Goal: Task Accomplishment & Management: Manage account settings

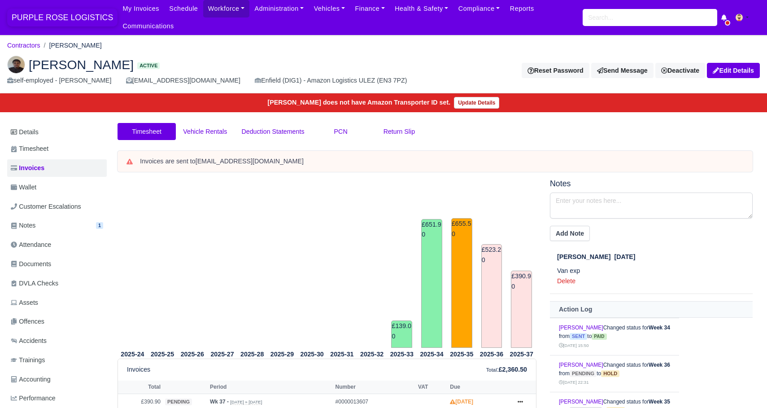
click at [92, 19] on span "PURPLE ROSE LOGISTICS" at bounding box center [62, 18] width 110 height 18
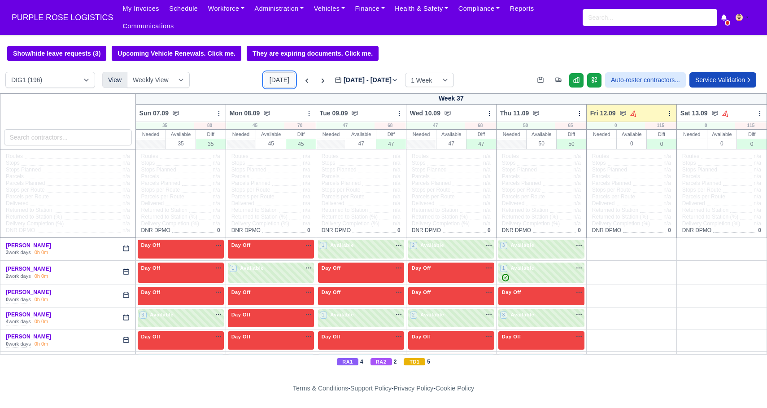
click at [268, 79] on button "[DATE]" at bounding box center [279, 79] width 31 height 15
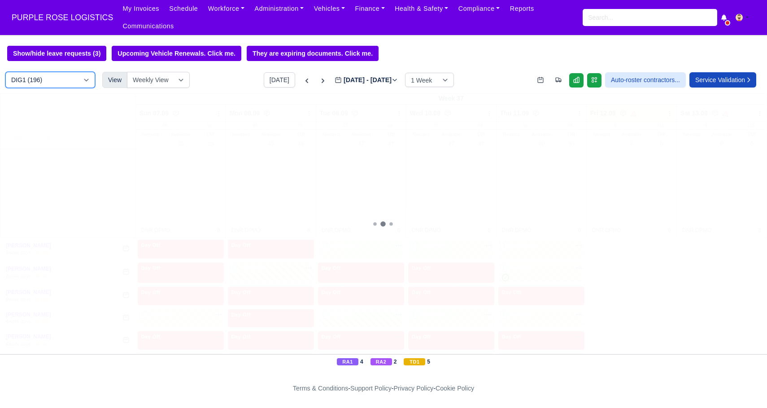
click at [57, 78] on select "DIG1 (196) DAK1 (1) GIMD (40)" at bounding box center [50, 80] width 90 height 16
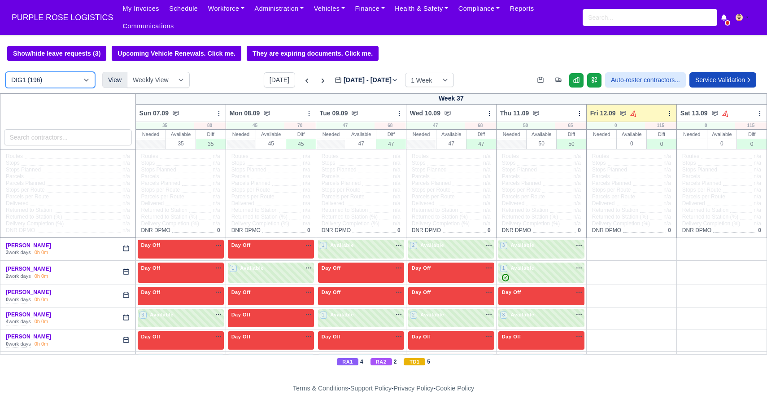
select select "5"
click at [5, 72] on select "DIG1 (196) DAK1 (1) GIMD (40)" at bounding box center [50, 80] width 90 height 16
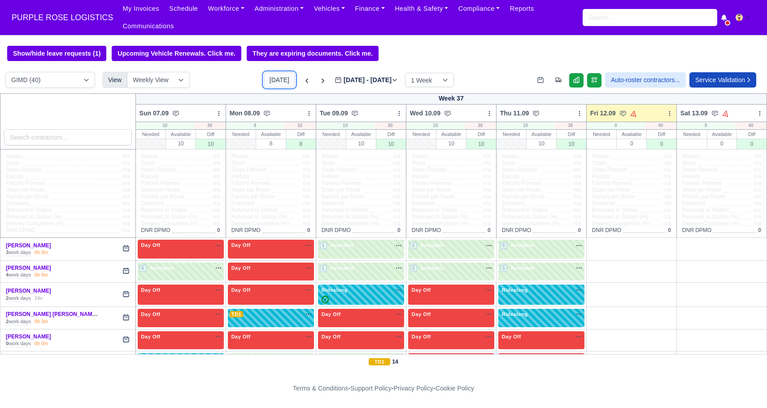
click at [264, 85] on button "[DATE]" at bounding box center [279, 79] width 31 height 15
click at [669, 114] on icon at bounding box center [670, 113] width 6 height 6
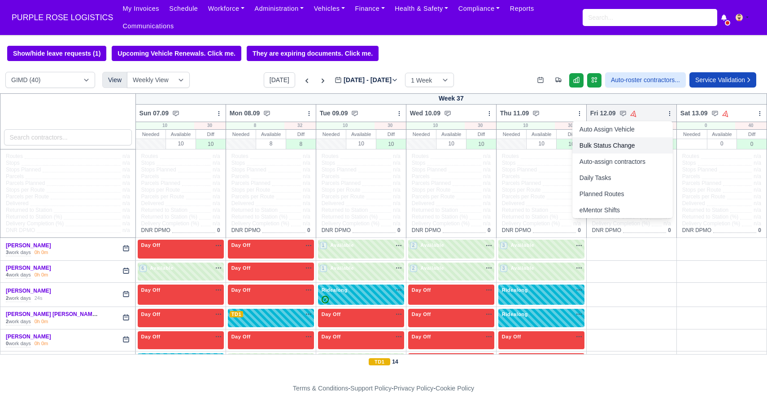
click at [634, 146] on link "Bulk Status Change" at bounding box center [623, 145] width 101 height 16
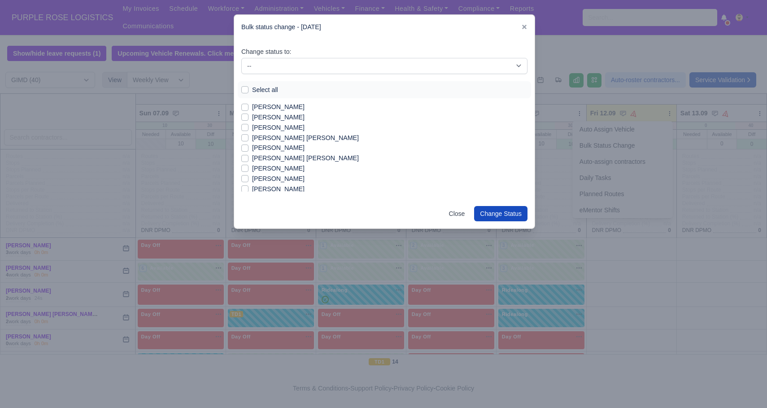
click at [252, 89] on label "Select all" at bounding box center [265, 90] width 26 height 10
click at [244, 89] on input "Select all" at bounding box center [244, 88] width 7 height 7
checkbox input "true"
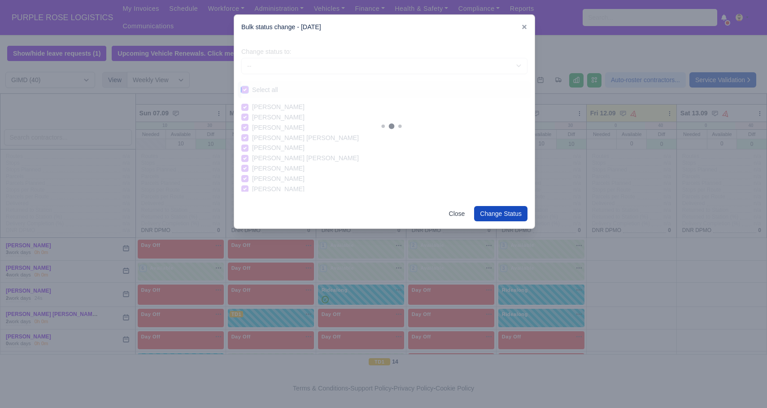
checkbox input "true"
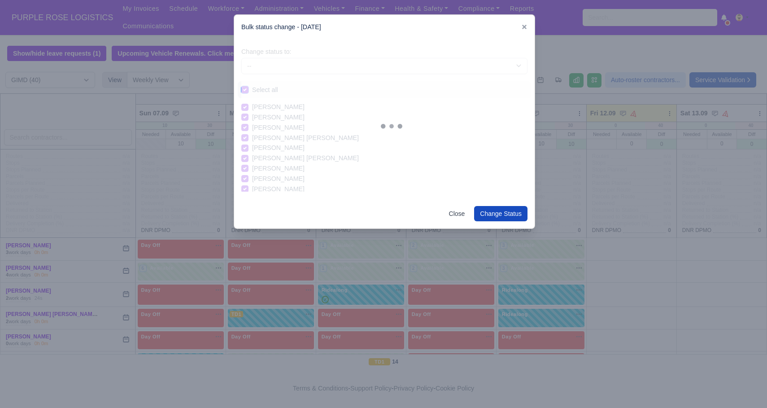
checkbox input "true"
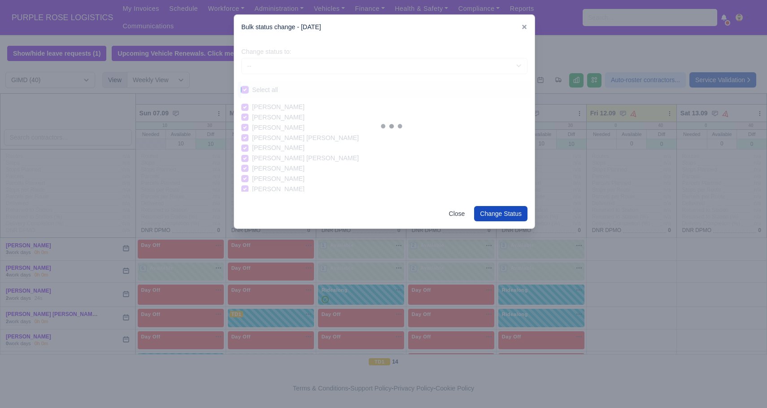
checkbox input "true"
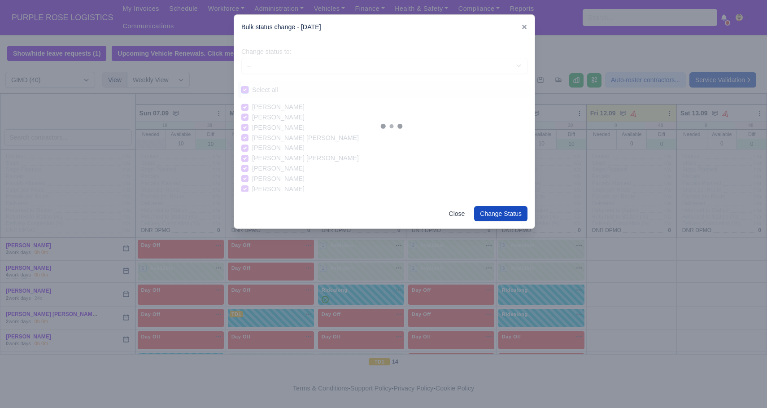
checkbox input "true"
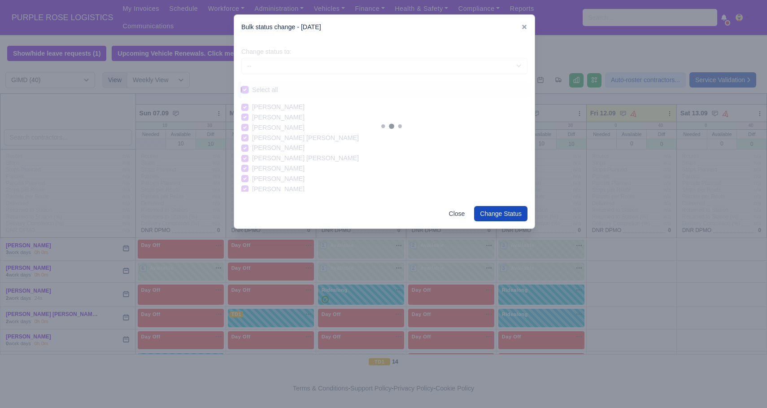
checkbox input "true"
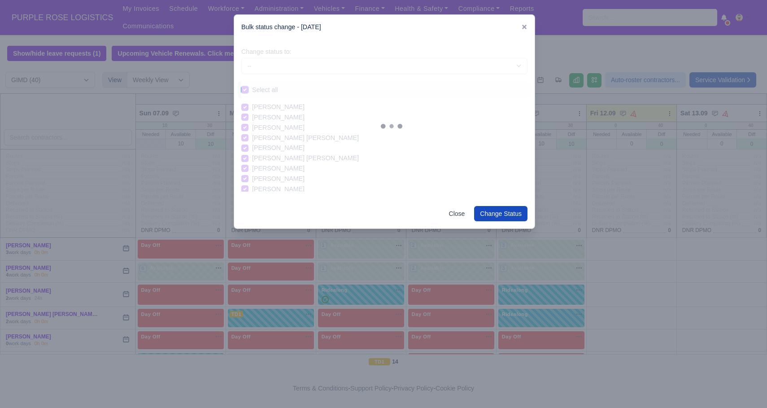
checkbox input "true"
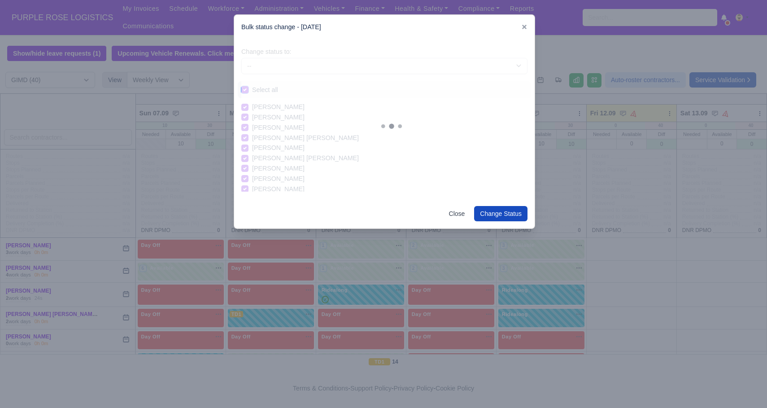
checkbox input "true"
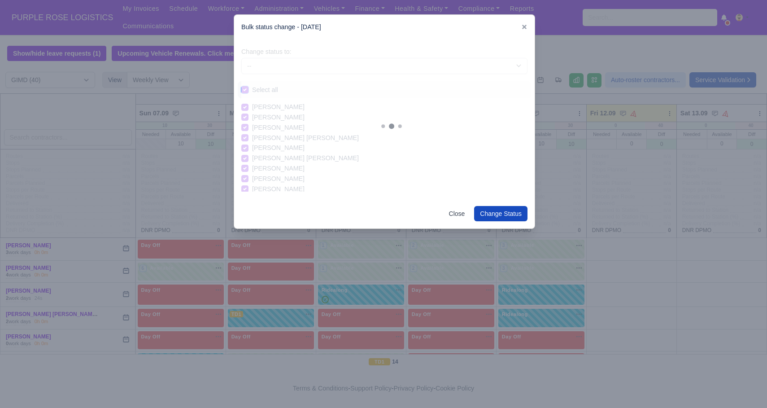
checkbox input "true"
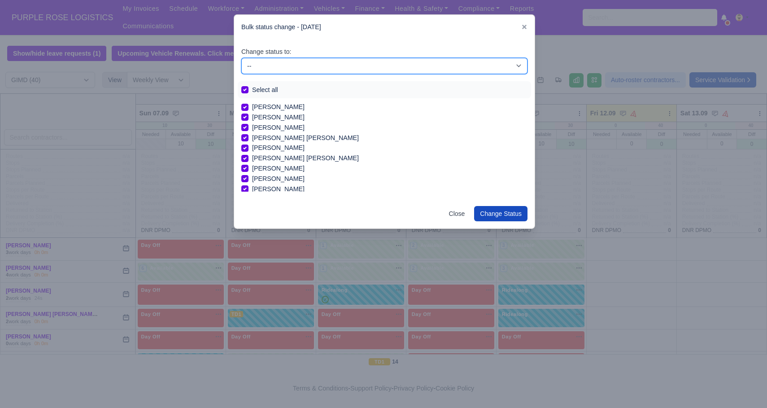
click at [269, 70] on select "-- Available Day Off Stand By Holiday In Office OSM Ridealong Nursery 1 Nursery…" at bounding box center [384, 66] width 286 height 16
select select "Day Off"
click at [241, 58] on select "-- Available Day Off Stand By Holiday In Office OSM Ridealong Nursery 1 Nursery…" at bounding box center [384, 66] width 286 height 16
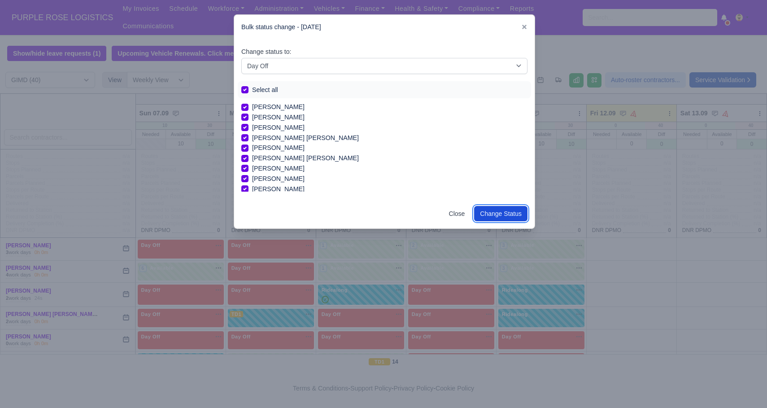
click at [509, 216] on button "Change Status" at bounding box center [500, 213] width 53 height 15
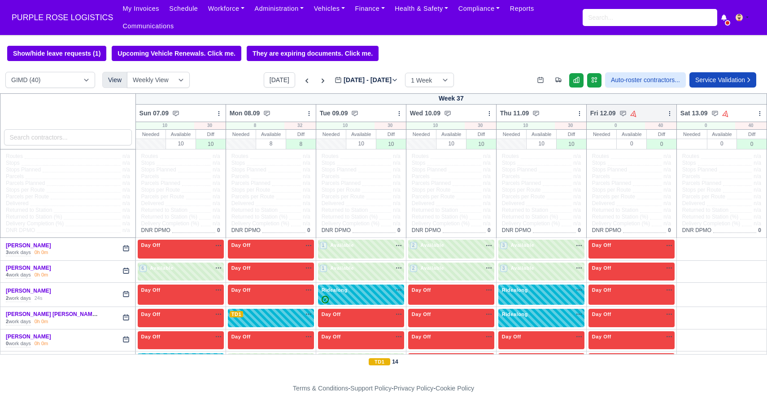
click at [670, 117] on div at bounding box center [670, 113] width 6 height 9
click at [624, 145] on link "Bulk Status Change" at bounding box center [623, 145] width 101 height 16
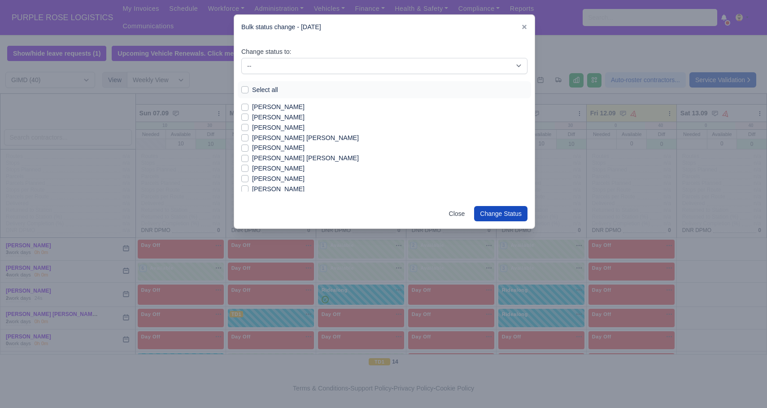
click at [299, 54] on div "Change status to: -- Available Day Off Stand By Holiday In Office OSM Ridealong…" at bounding box center [384, 60] width 286 height 27
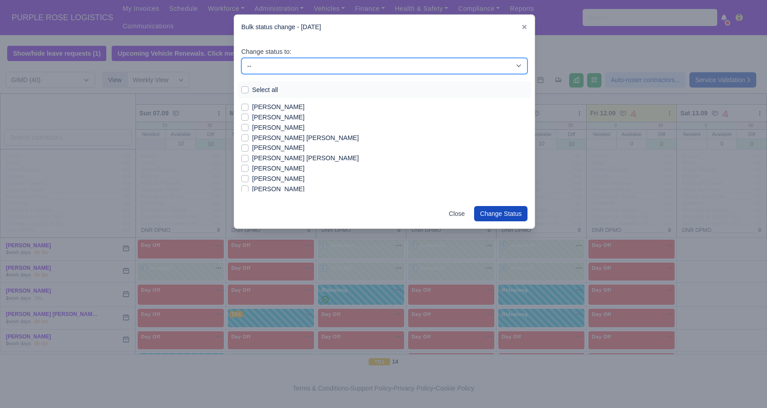
click at [304, 69] on select "-- Available Day Off Stand By Holiday In Office OSM Ridealong Nursery 1 Nursery…" at bounding box center [384, 66] width 286 height 16
select select "Available"
click at [241, 58] on select "-- Available Day Off Stand By Holiday In Office OSM Ridealong Nursery 1 Nursery…" at bounding box center [384, 66] width 286 height 16
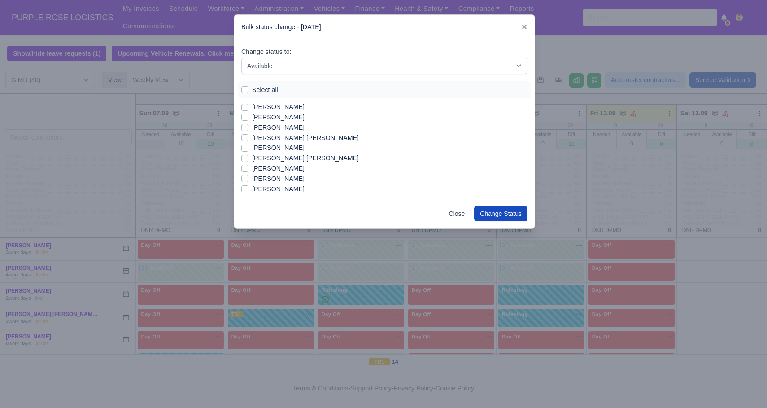
click at [271, 109] on label "[PERSON_NAME]" at bounding box center [278, 107] width 53 height 10
click at [249, 109] on input "[PERSON_NAME]" at bounding box center [244, 105] width 7 height 7
checkbox input "true"
click at [272, 120] on label "[PERSON_NAME]" at bounding box center [278, 117] width 53 height 10
click at [249, 119] on input "[PERSON_NAME]" at bounding box center [244, 115] width 7 height 7
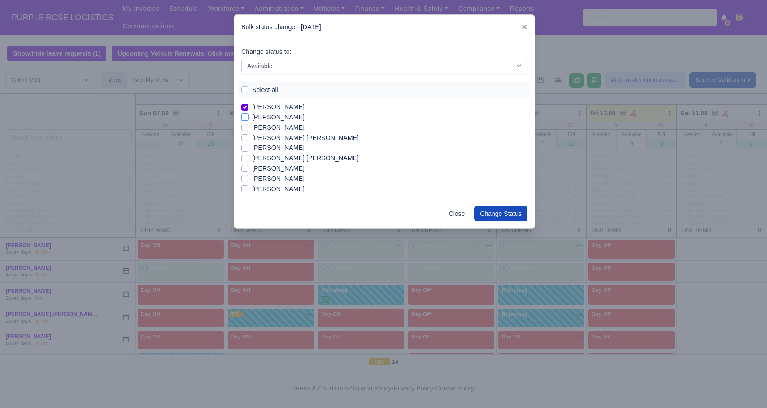
checkbox input "true"
click at [285, 152] on label "[PERSON_NAME]" at bounding box center [278, 151] width 53 height 10
click at [249, 152] on input "[PERSON_NAME]" at bounding box center [244, 149] width 7 height 7
checkbox input "true"
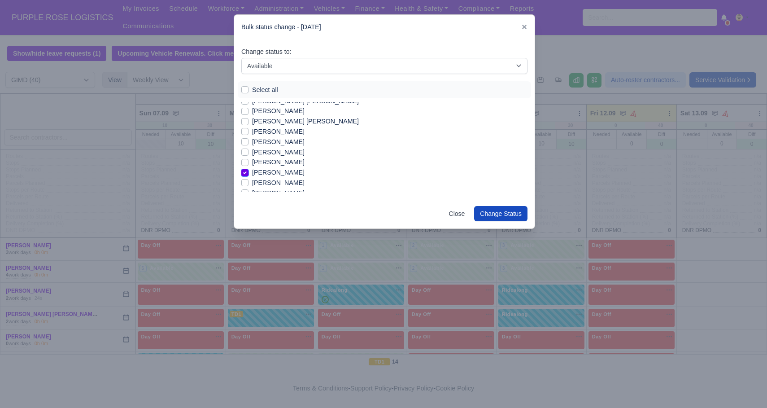
scroll to position [32, 0]
click at [273, 139] on label "[PERSON_NAME]" at bounding box center [278, 136] width 53 height 10
click at [249, 138] on input "[PERSON_NAME]" at bounding box center [244, 134] width 7 height 7
checkbox input "true"
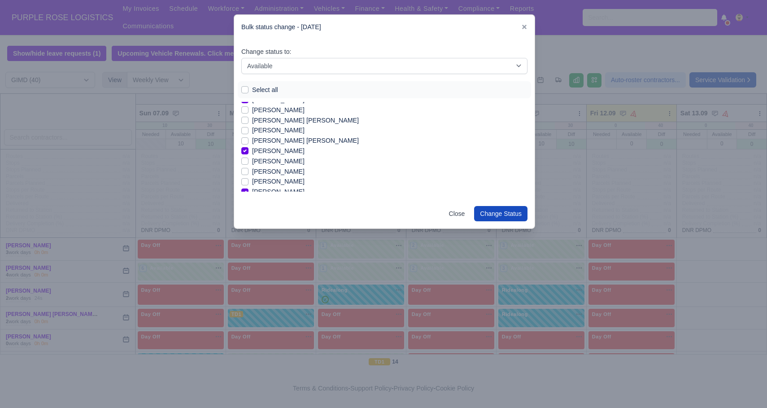
click at [274, 140] on label "[PERSON_NAME] [PERSON_NAME]" at bounding box center [305, 141] width 107 height 10
click at [249, 140] on input "[PERSON_NAME] [PERSON_NAME]" at bounding box center [244, 139] width 7 height 7
checkbox input "true"
click at [266, 150] on label "[PERSON_NAME]" at bounding box center [278, 150] width 53 height 10
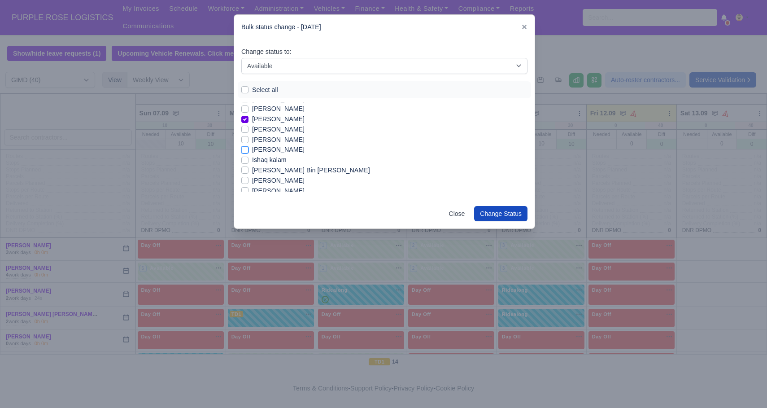
click at [249, 150] on input "[PERSON_NAME]" at bounding box center [244, 148] width 7 height 7
checkbox input "true"
click at [266, 150] on label "[PERSON_NAME]" at bounding box center [278, 146] width 53 height 10
click at [249, 148] on input "[PERSON_NAME]" at bounding box center [244, 144] width 7 height 7
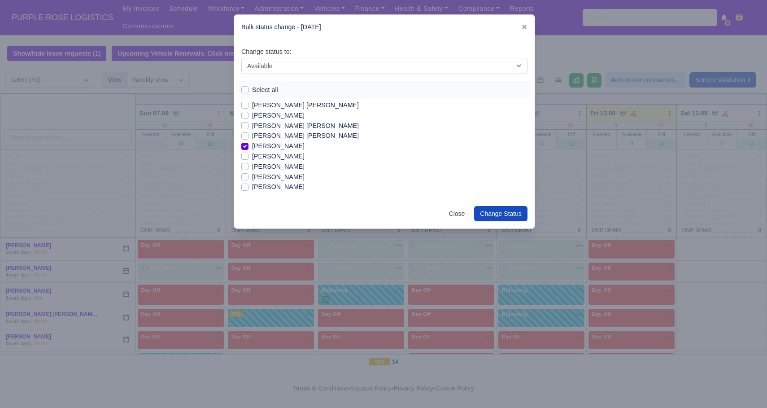
click at [281, 148] on label "[PERSON_NAME]" at bounding box center [278, 146] width 53 height 10
click at [249, 148] on input "[PERSON_NAME]" at bounding box center [244, 144] width 7 height 7
checkbox input "false"
click at [295, 163] on label "[PERSON_NAME]" at bounding box center [278, 162] width 53 height 10
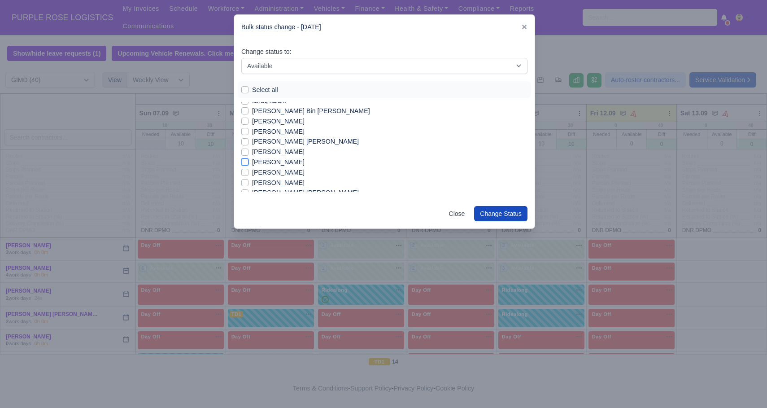
click at [249, 163] on input "[PERSON_NAME]" at bounding box center [244, 160] width 7 height 7
checkbox input "true"
click at [282, 179] on label "[PERSON_NAME]" at bounding box center [278, 180] width 53 height 10
click at [249, 179] on input "[PERSON_NAME]" at bounding box center [244, 178] width 7 height 7
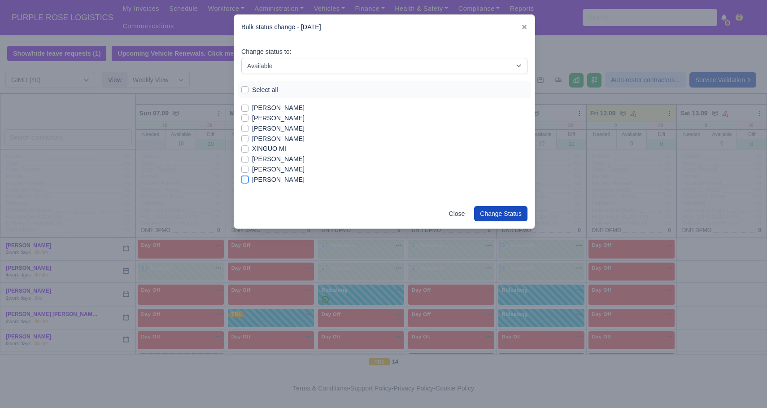
checkbox input "true"
click at [312, 149] on label "[PERSON_NAME] [PERSON_NAME]" at bounding box center [305, 149] width 107 height 10
click at [249, 149] on input "[PERSON_NAME] [PERSON_NAME]" at bounding box center [244, 147] width 7 height 7
checkbox input "true"
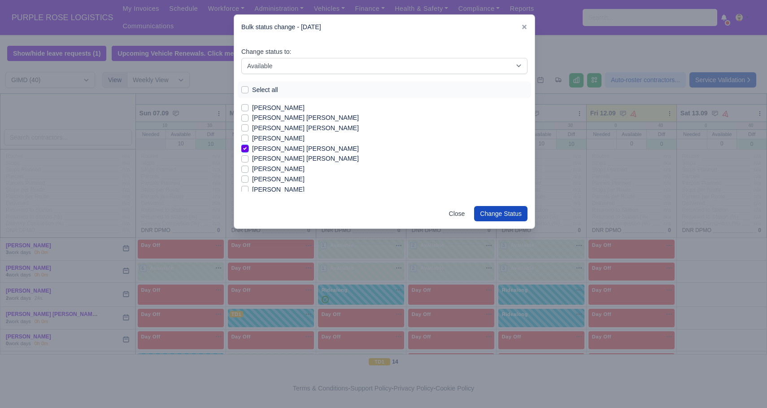
scroll to position [326, 0]
click at [273, 170] on label "[PERSON_NAME]" at bounding box center [278, 169] width 53 height 10
click at [249, 170] on input "[PERSON_NAME]" at bounding box center [244, 167] width 7 height 7
checkbox input "true"
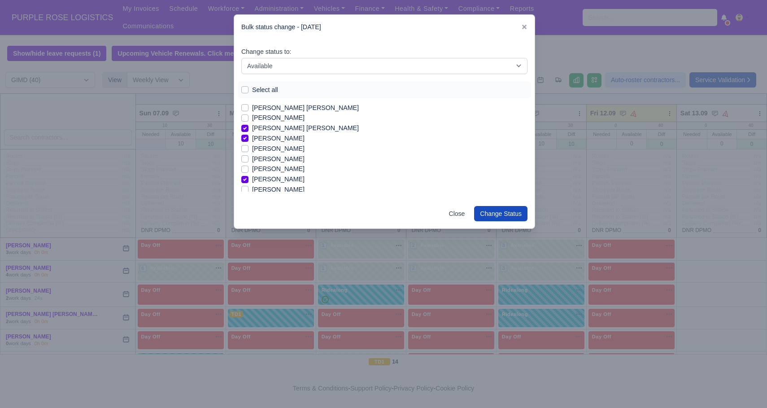
click at [282, 167] on label "[PERSON_NAME]" at bounding box center [278, 169] width 53 height 10
click at [249, 167] on input "[PERSON_NAME]" at bounding box center [244, 167] width 7 height 7
checkbox input "true"
click at [272, 128] on label "[PERSON_NAME]" at bounding box center [278, 125] width 53 height 10
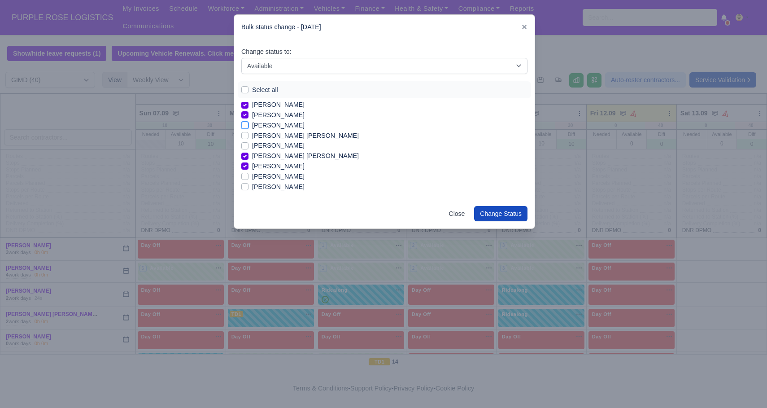
click at [249, 127] on input "[PERSON_NAME]" at bounding box center [244, 123] width 7 height 7
checkbox input "true"
click at [289, 140] on label "[PERSON_NAME] [PERSON_NAME]" at bounding box center [305, 138] width 107 height 10
click at [249, 140] on input "[PERSON_NAME] [PERSON_NAME]" at bounding box center [244, 136] width 7 height 7
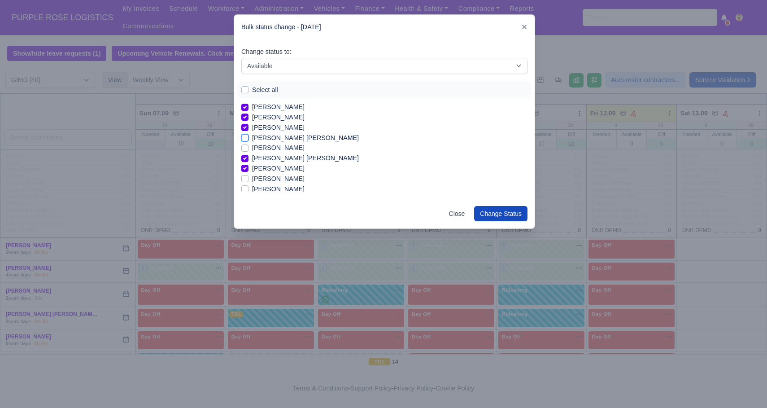
checkbox input "true"
click at [491, 211] on button "Change Status" at bounding box center [500, 213] width 53 height 15
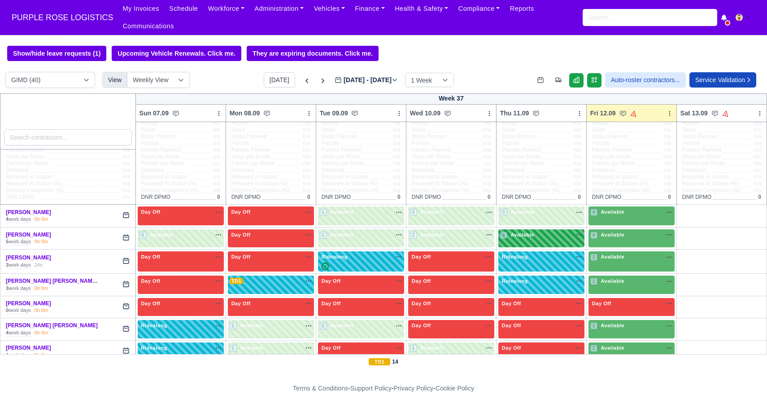
scroll to position [35, 0]
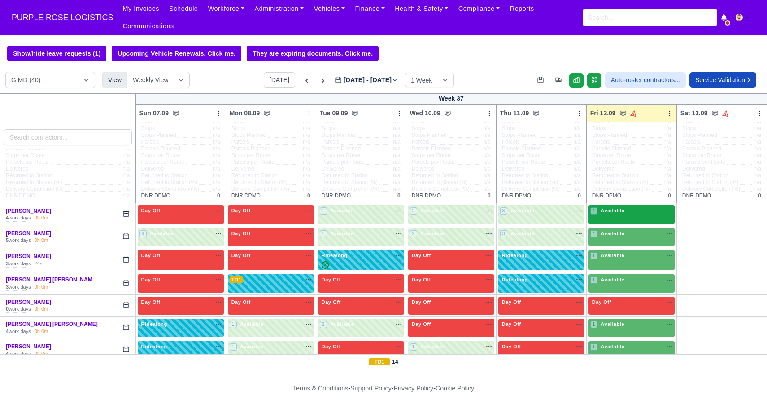
click at [620, 211] on span "Available" at bounding box center [612, 210] width 27 height 6
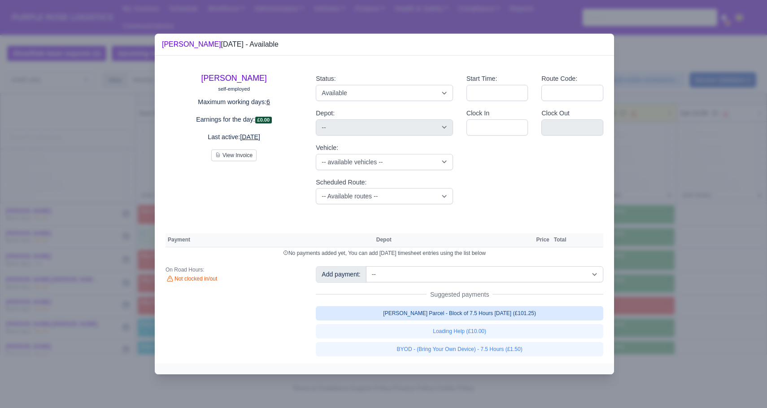
click at [502, 318] on link "[PERSON_NAME] Parcel - Block of 7.5 Hours [DATE] (£101.25)" at bounding box center [460, 313] width 288 height 14
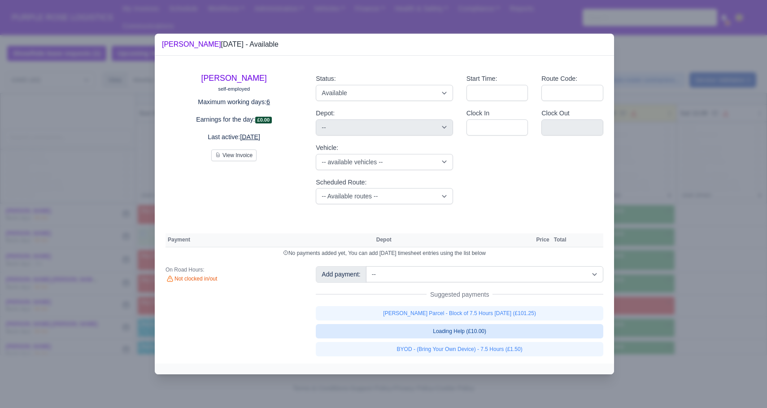
select select "5"
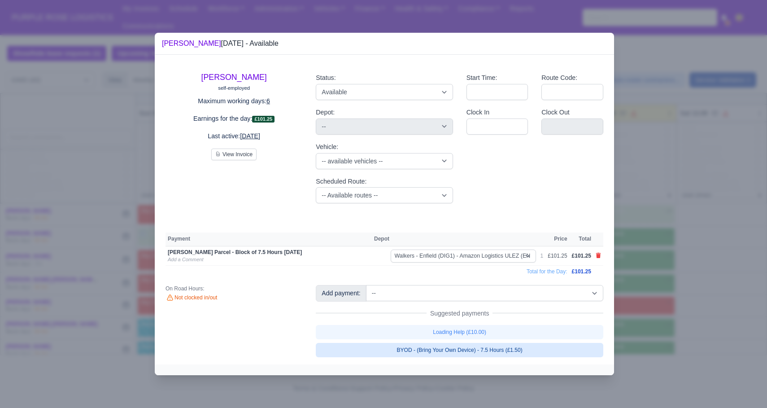
click at [490, 346] on link "BYOD - (Bring Your Own Device) - 7.5 Hours (£1.50)" at bounding box center [460, 350] width 288 height 14
select select "5"
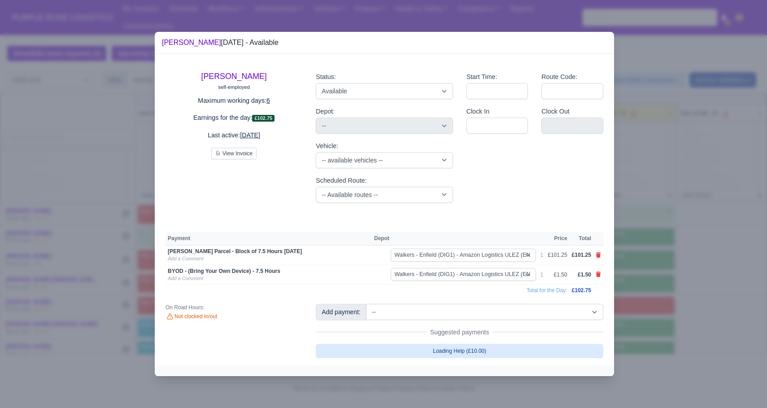
click at [489, 346] on link "Loading Help (£10.00)" at bounding box center [460, 351] width 288 height 14
select select "5"
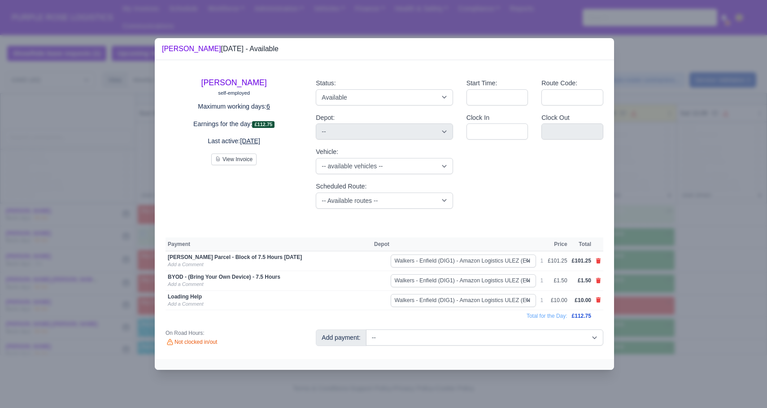
click at [693, 285] on div at bounding box center [383, 204] width 767 height 408
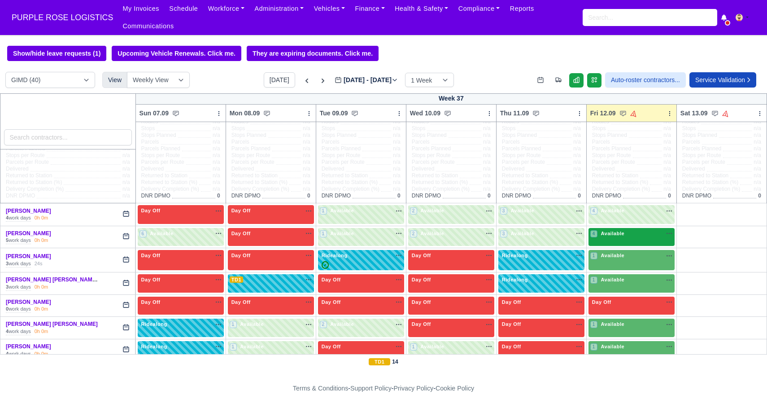
click at [624, 242] on div "4 Available" at bounding box center [632, 237] width 86 height 18
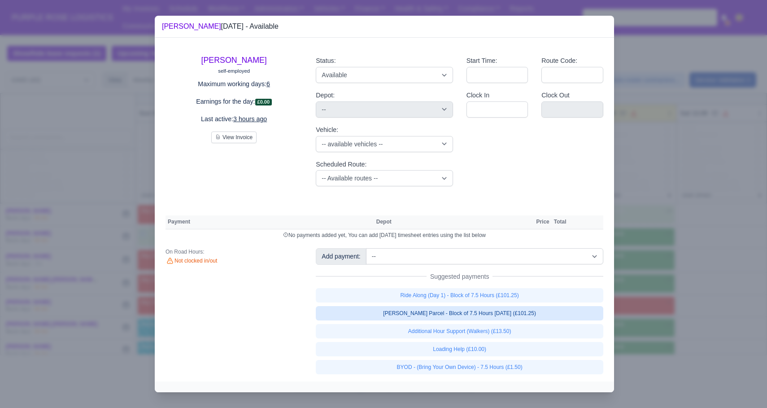
click at [508, 315] on link "[PERSON_NAME] Parcel - Block of 7.5 Hours [DATE] (£101.25)" at bounding box center [460, 313] width 288 height 14
select select "5"
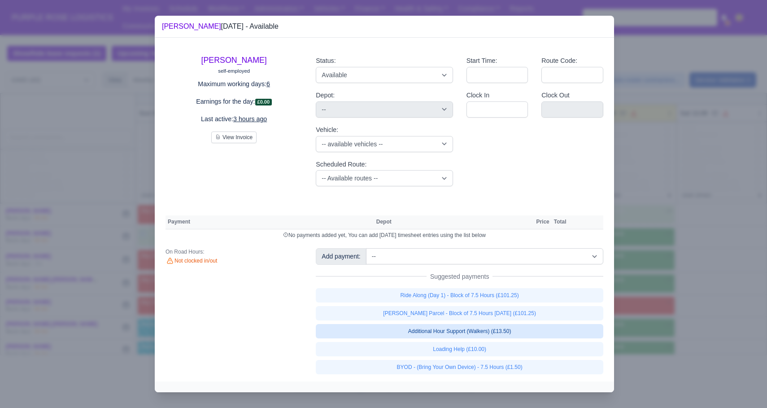
select select "5"
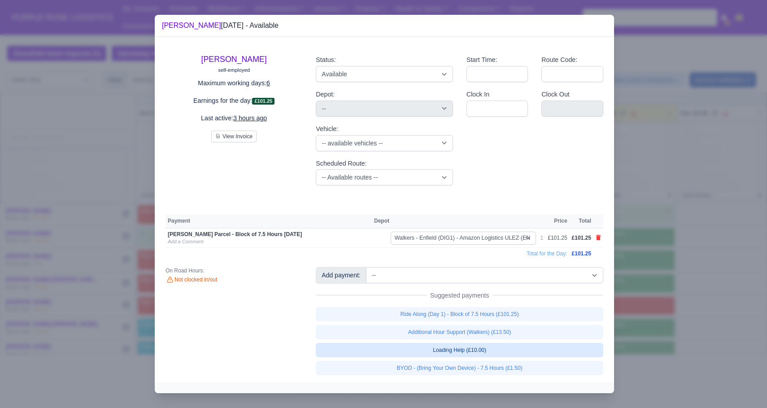
click at [495, 347] on link "Loading Help (£10.00)" at bounding box center [460, 350] width 288 height 14
select select "5"
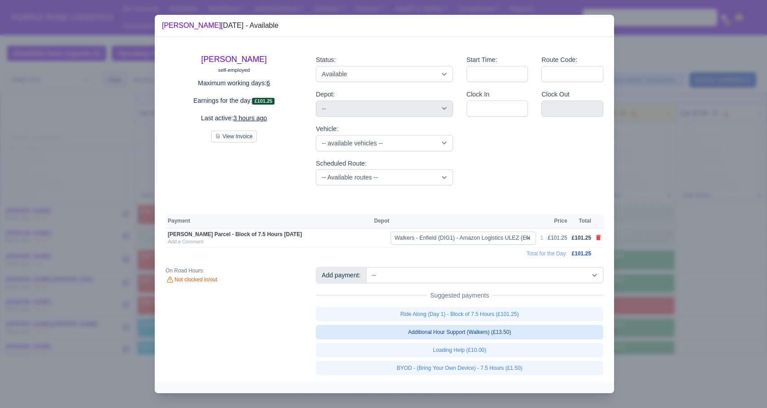
select select "5"
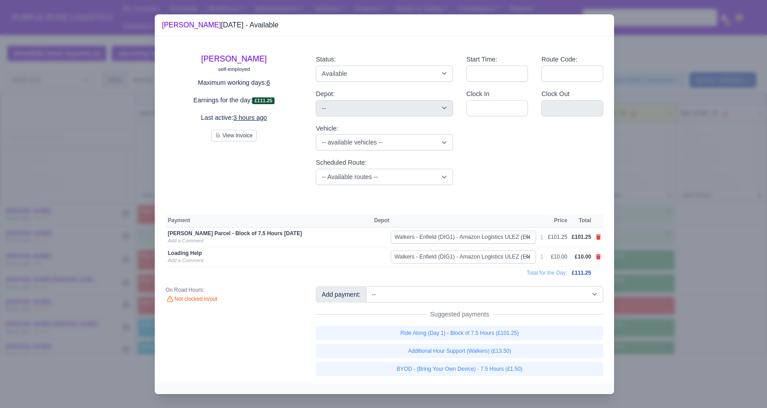
click at [596, 256] on td at bounding box center [599, 257] width 10 height 20
click at [596, 256] on icon at bounding box center [598, 256] width 5 height 5
select select
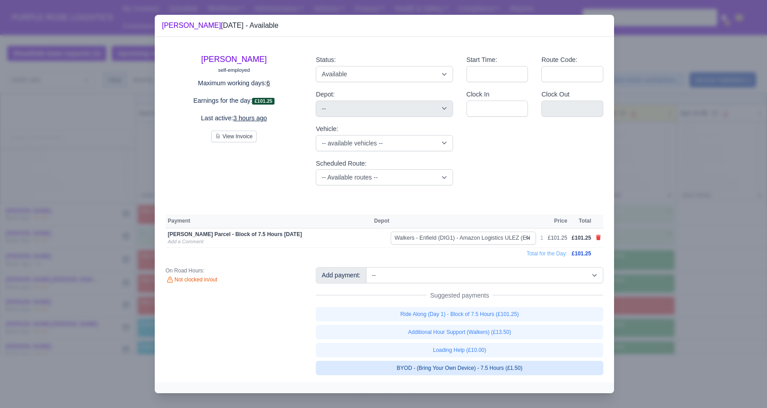
click at [506, 369] on link "BYOD - (Bring Your Own Device) - 7.5 Hours (£1.50)" at bounding box center [460, 368] width 288 height 14
select select "5"
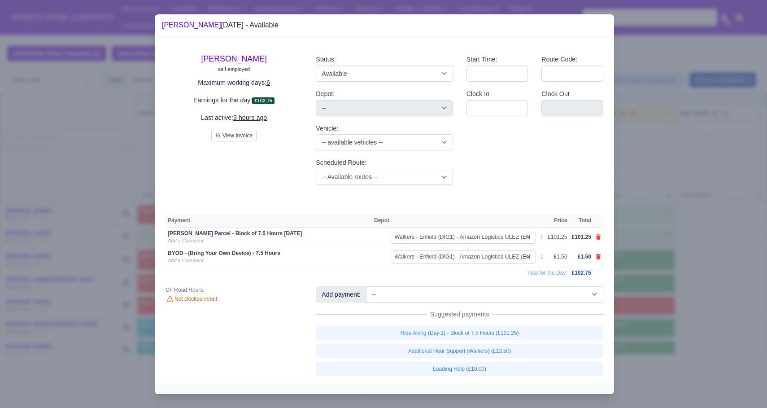
click at [647, 297] on div at bounding box center [383, 204] width 767 height 408
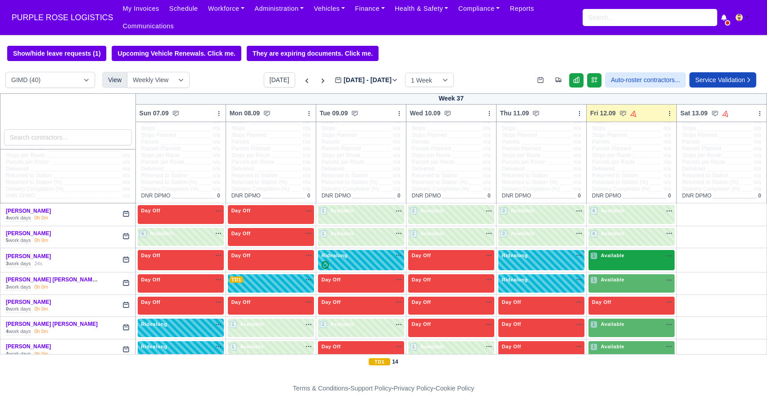
click at [630, 258] on div "1 Available na" at bounding box center [632, 256] width 83 height 8
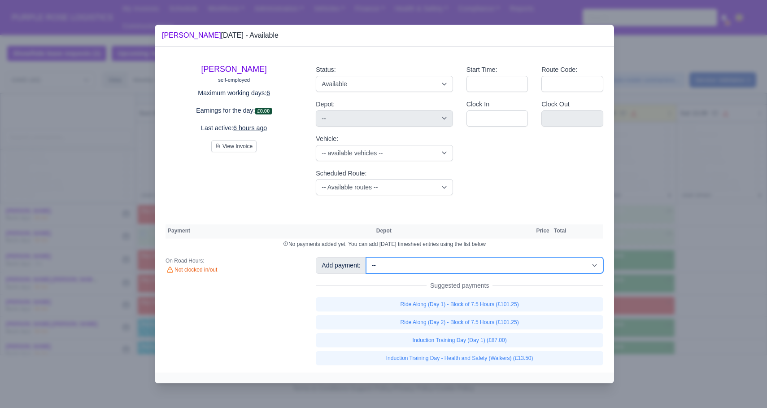
click at [486, 267] on select "-- Additional Hour Support (£14.50) Additional Hour Support (Walkers) (£13.50) …" at bounding box center [484, 265] width 237 height 16
select select "69"
click at [367, 257] on select "-- Additional Hour Support (£14.50) Additional Hour Support (Walkers) (£13.50) …" at bounding box center [484, 265] width 237 height 16
select select "5"
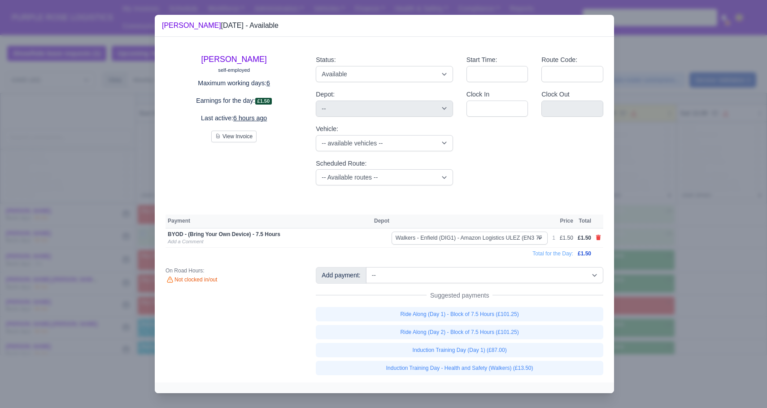
click at [433, 263] on div "[PERSON_NAME] self-employed Maximum working days: 6 Earnings for the day: £1.50…" at bounding box center [385, 209] width 460 height 345
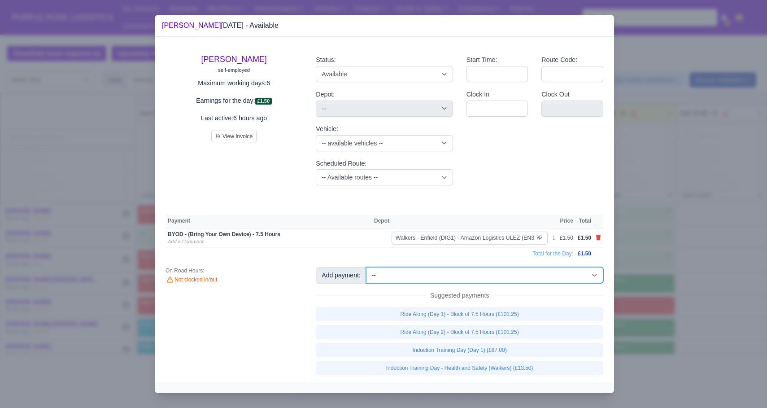
click at [433, 273] on select "-- Additional Hour Support (£14.50) Additional Hour Support (Walkers) (£13.50) …" at bounding box center [484, 275] width 237 height 16
select select "115"
click at [367, 267] on select "-- Additional Hour Support (£14.50) Additional Hour Support (Walkers) (£13.50) …" at bounding box center [484, 275] width 237 height 16
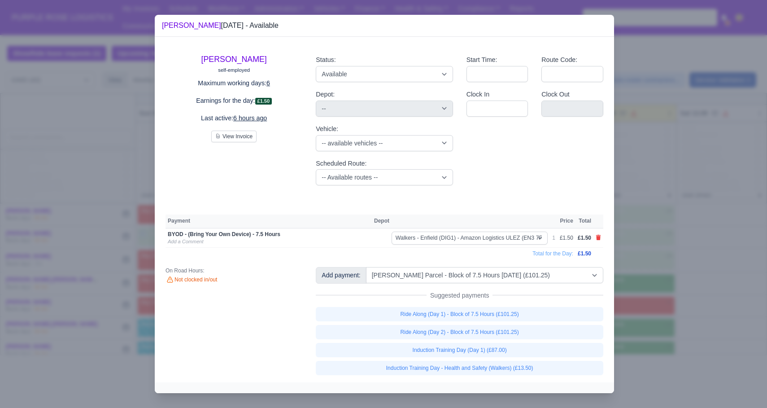
select select "5"
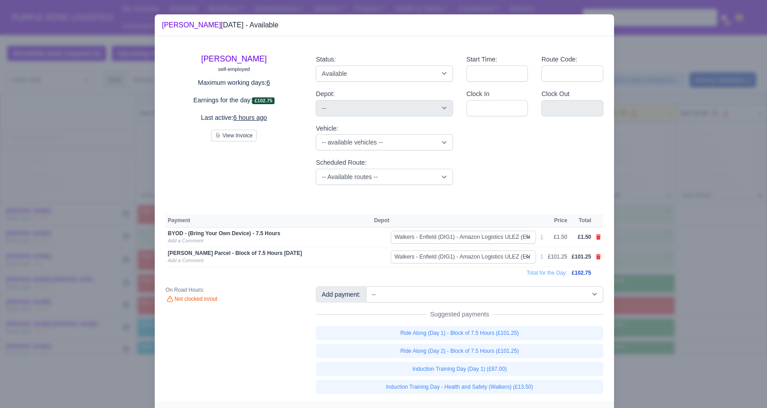
click at [670, 242] on div at bounding box center [383, 204] width 767 height 408
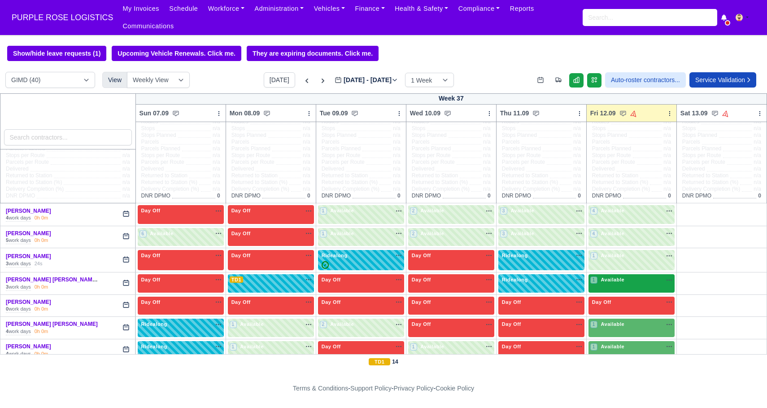
click at [635, 283] on div "1 Available na" at bounding box center [632, 280] width 83 height 8
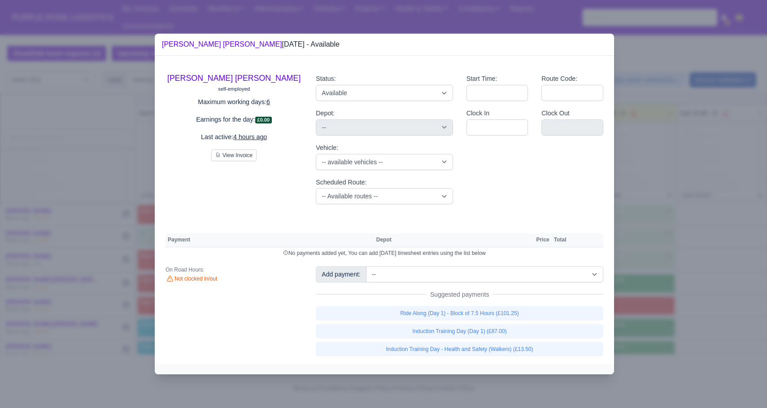
click at [695, 242] on div at bounding box center [383, 204] width 767 height 408
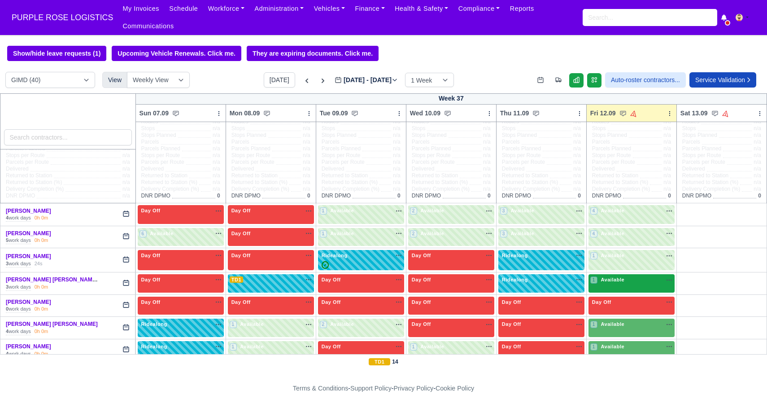
click at [617, 278] on span "Available" at bounding box center [612, 279] width 27 height 6
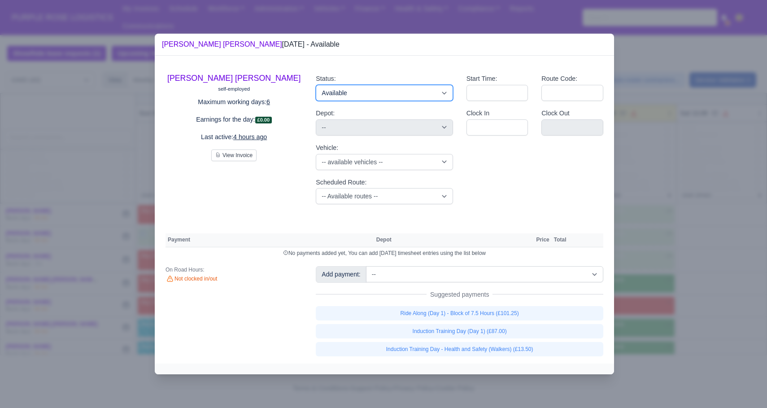
click at [381, 96] on select "Available Day Off Stand By Holiday Other Depot In Office OSM Ridealong Nursery …" at bounding box center [384, 93] width 137 height 16
select select "Ridealong"
click at [316, 85] on select "Available Day Off Stand By Holiday Other Depot In Office OSM Ridealong Nursery …" at bounding box center [384, 93] width 137 height 16
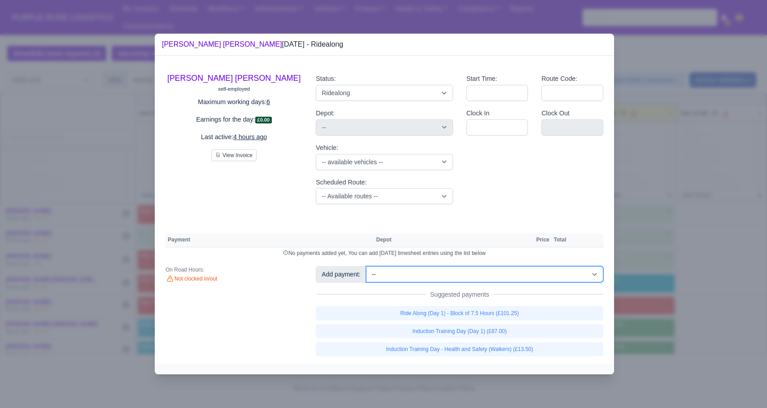
click at [482, 273] on select "-- Additional Hour Support (£14.50) Additional Hour Support (Walkers) (£13.50) …" at bounding box center [484, 274] width 237 height 16
select select "102"
click at [367, 266] on select "-- Additional Hour Support (£14.50) Additional Hour Support (Walkers) (£13.50) …" at bounding box center [484, 274] width 237 height 16
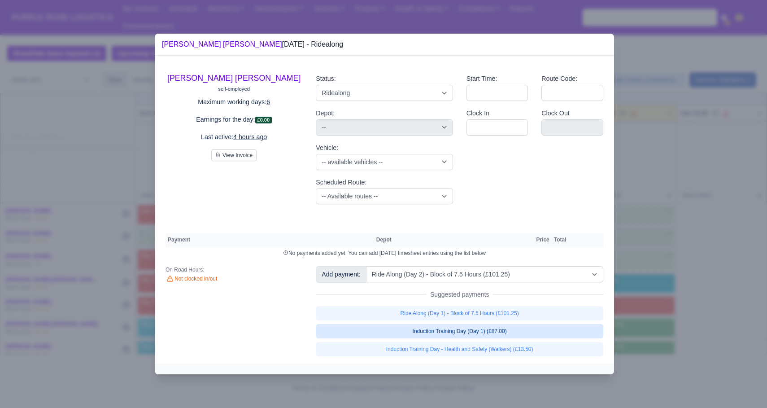
select select "5"
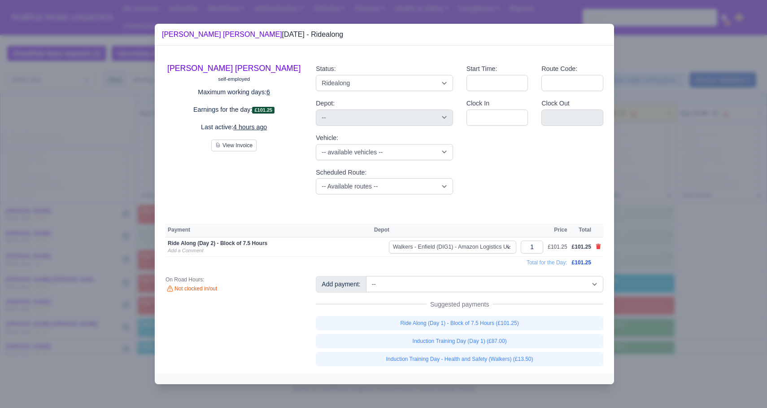
click at [636, 314] on div at bounding box center [383, 204] width 767 height 408
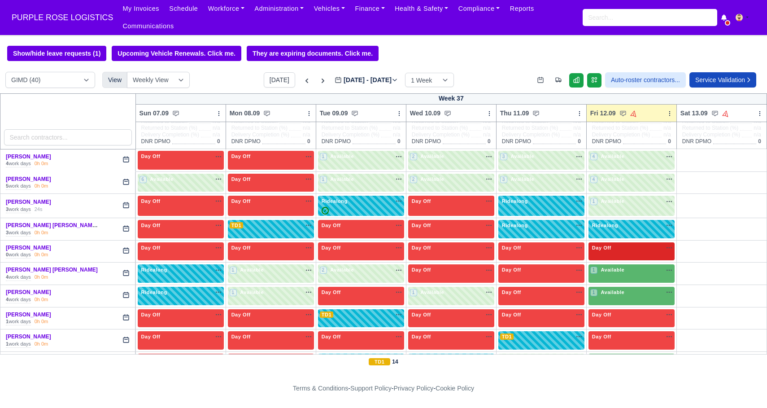
scroll to position [96, 0]
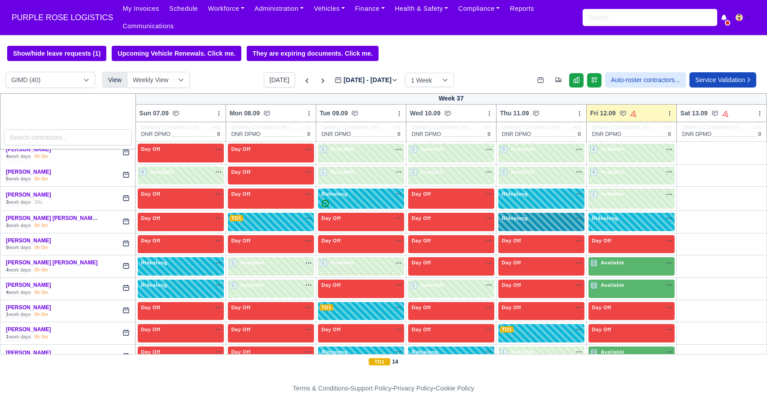
click at [547, 228] on div "Ridealong na" at bounding box center [542, 222] width 86 height 18
select select "Ridealong"
select select "5"
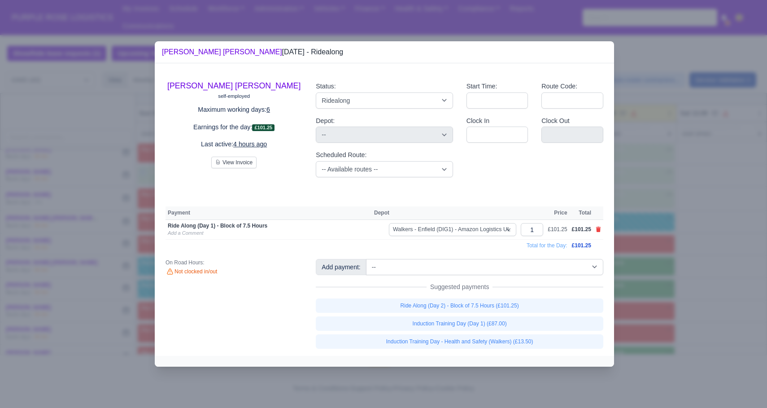
click at [639, 249] on div at bounding box center [383, 204] width 767 height 408
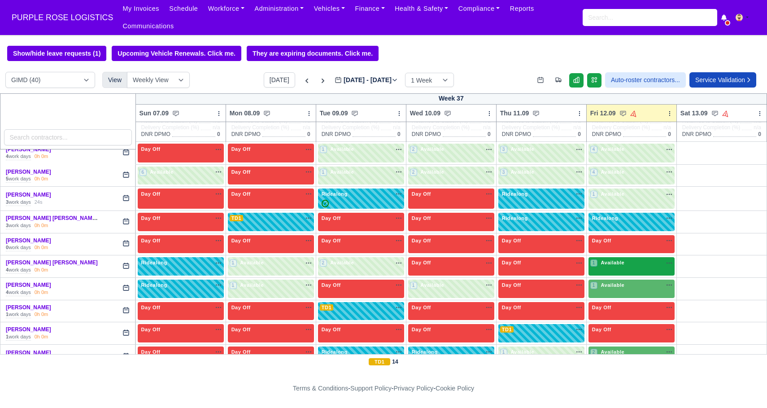
click at [627, 265] on div "1 Available na" at bounding box center [632, 263] width 83 height 8
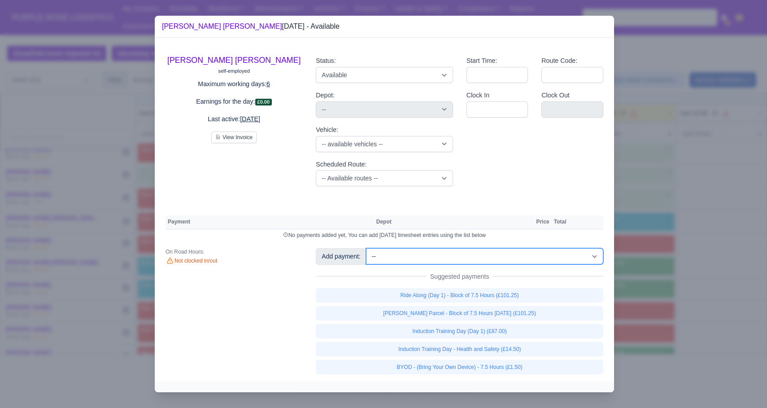
click at [537, 258] on select "-- Additional Hour Support (£14.50) Additional Hour Support (Walkers) (£13.50) …" at bounding box center [484, 256] width 237 height 16
click at [367, 248] on select "-- Additional Hour Support (£14.50) Additional Hour Support (Walkers) (£13.50) …" at bounding box center [484, 256] width 237 height 16
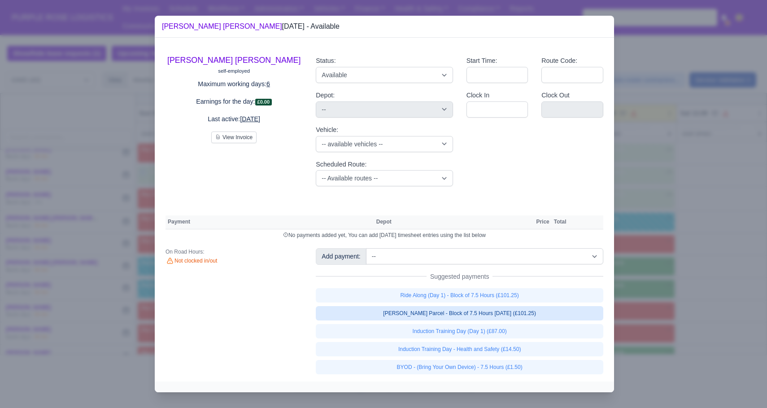
click at [507, 314] on link "[PERSON_NAME] Parcel - Block of 7.5 Hours [DATE] (£101.25)" at bounding box center [460, 313] width 288 height 14
select select "5"
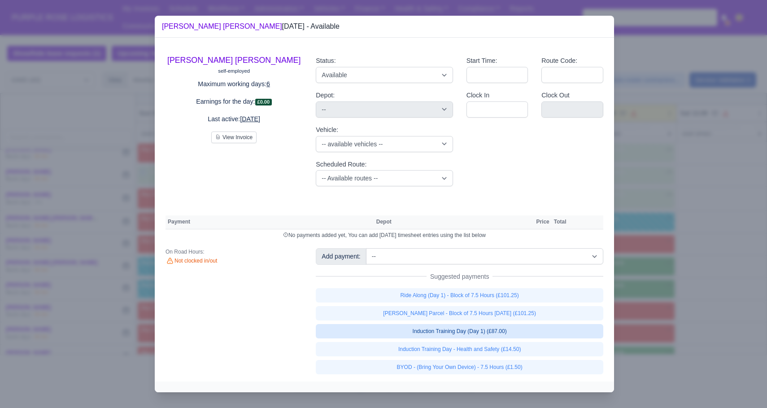
select select "5"
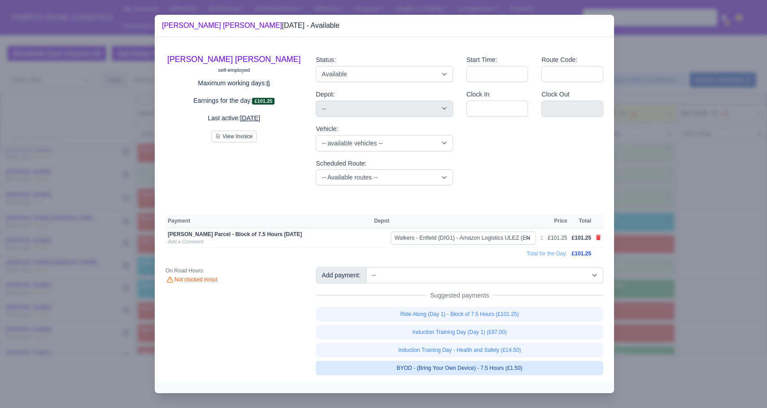
click at [501, 366] on link "BYOD - (Bring Your Own Device) - 7.5 Hours (£1.50)" at bounding box center [460, 368] width 288 height 14
select select "5"
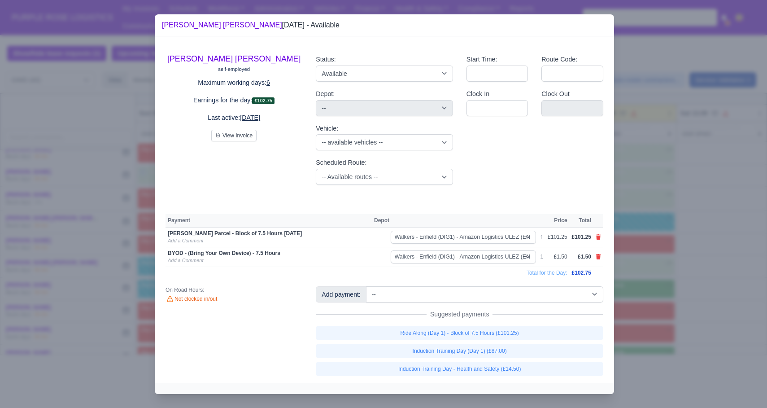
click at [674, 301] on div at bounding box center [383, 204] width 767 height 408
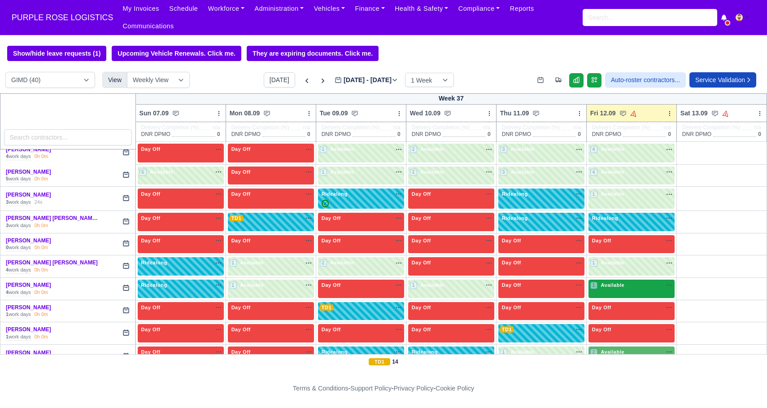
click at [633, 289] on div "1 Available na" at bounding box center [632, 285] width 83 height 9
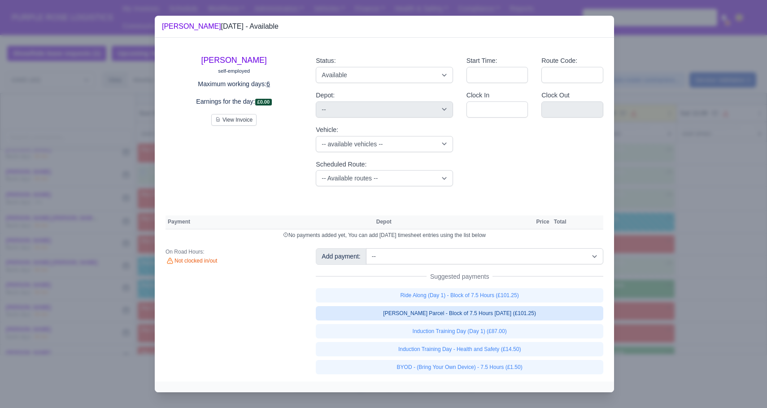
click at [495, 314] on link "[PERSON_NAME] Parcel - Block of 7.5 Hours [DATE] (£101.25)" at bounding box center [460, 313] width 288 height 14
select select "5"
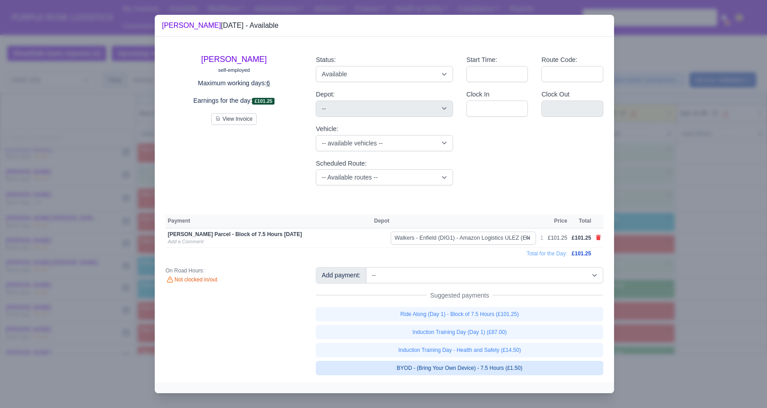
click at [491, 367] on link "BYOD - (Bring Your Own Device) - 7.5 Hours (£1.50)" at bounding box center [460, 368] width 288 height 14
select select "5"
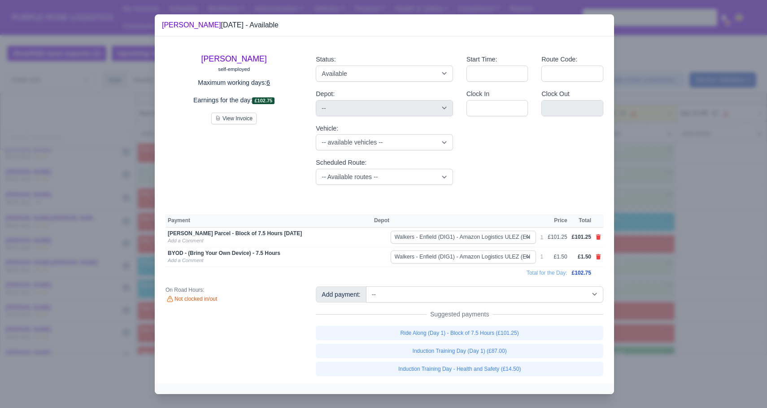
click at [689, 285] on div at bounding box center [383, 204] width 767 height 408
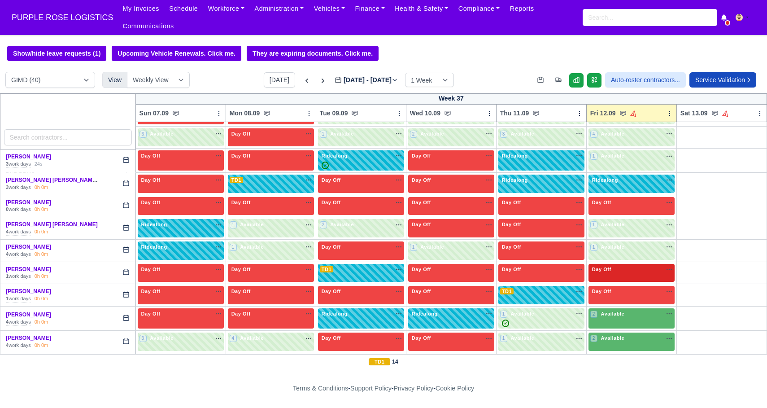
scroll to position [152, 0]
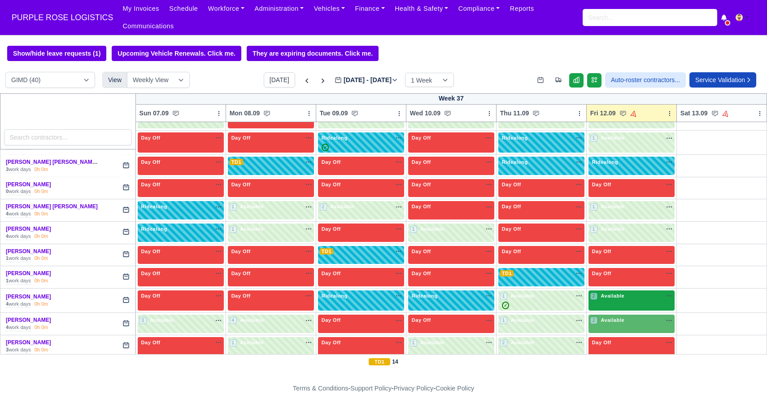
click at [633, 293] on div "2 Available na" at bounding box center [632, 296] width 83 height 8
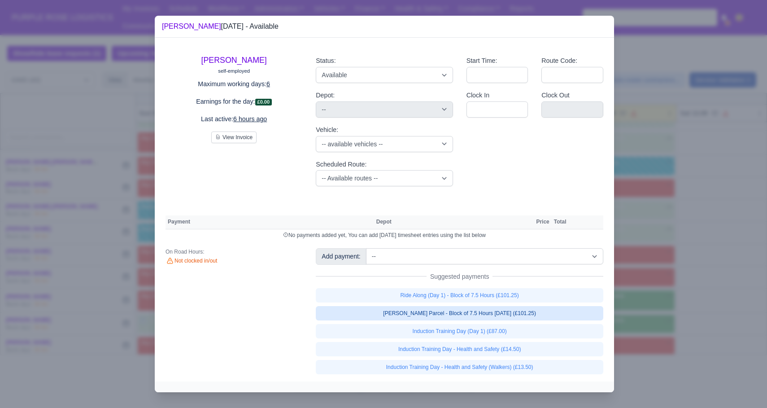
click at [509, 316] on link "[PERSON_NAME] Parcel - Block of 7.5 Hours [DATE] (£101.25)" at bounding box center [460, 313] width 288 height 14
select select "5"
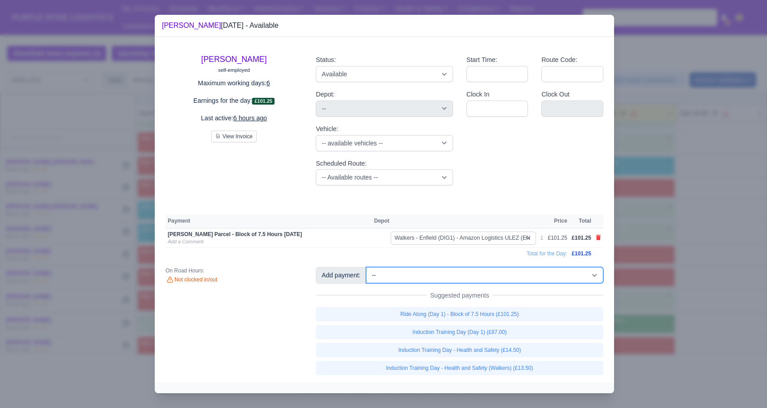
click at [523, 279] on select "-- Additional Hour Support (£14.50) Additional Hour Support (Walkers) (£13.50) …" at bounding box center [484, 275] width 237 height 16
select select "69"
click at [367, 267] on select "-- Additional Hour Support (£14.50) Additional Hour Support (Walkers) (£13.50) …" at bounding box center [484, 275] width 237 height 16
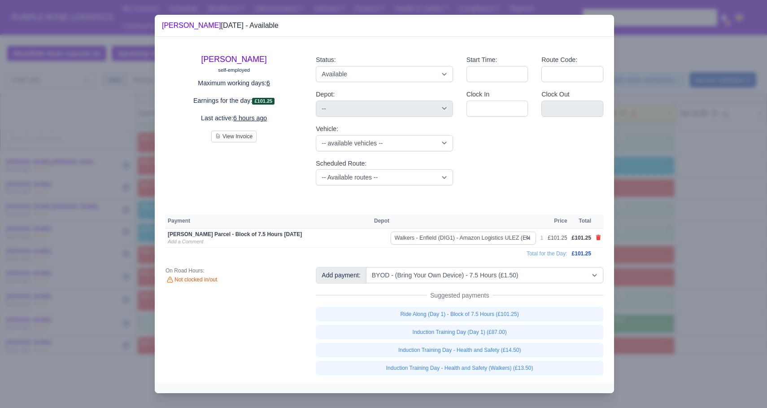
select select "5"
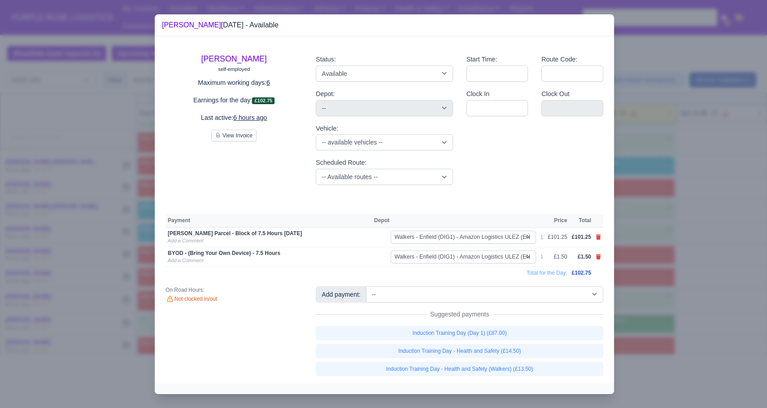
click at [666, 264] on div at bounding box center [383, 204] width 767 height 408
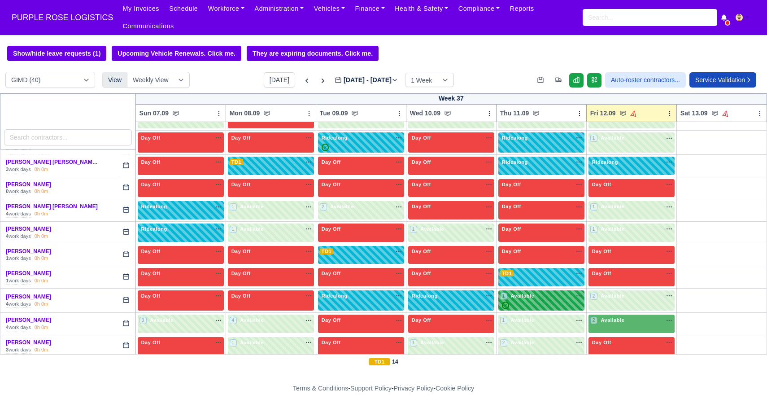
click at [534, 295] on span "Available" at bounding box center [522, 296] width 27 height 6
select select "5"
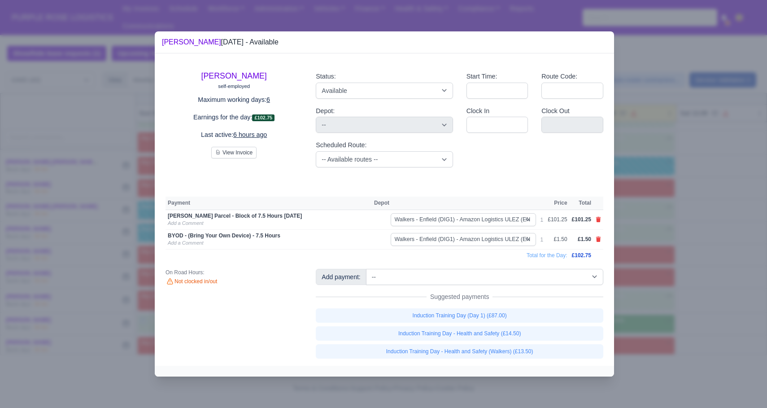
click at [646, 268] on div at bounding box center [383, 204] width 767 height 408
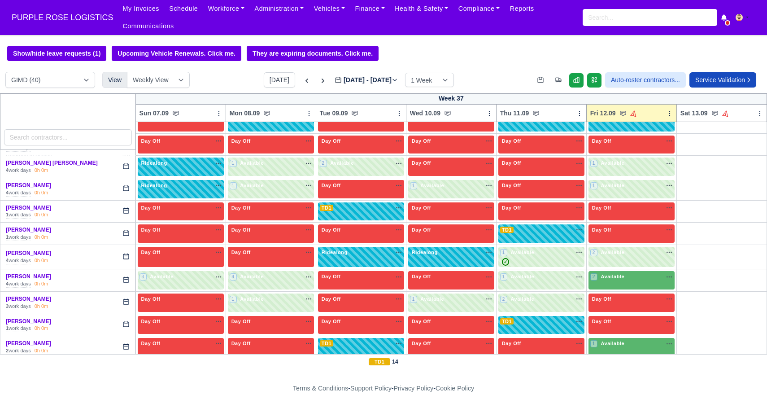
scroll to position [217, 0]
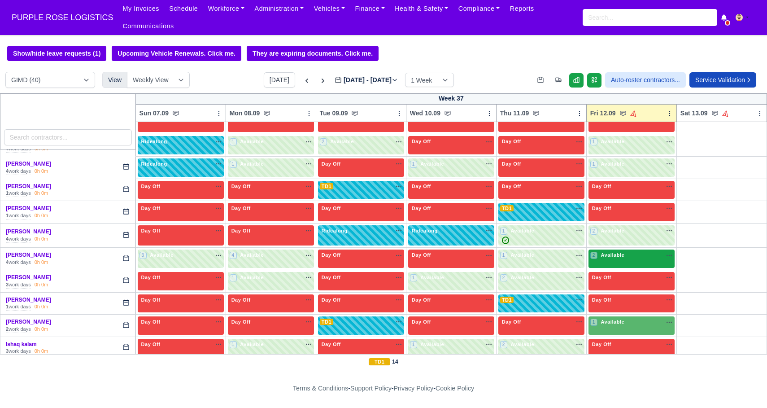
click at [625, 266] on div "2 Available" at bounding box center [632, 259] width 86 height 18
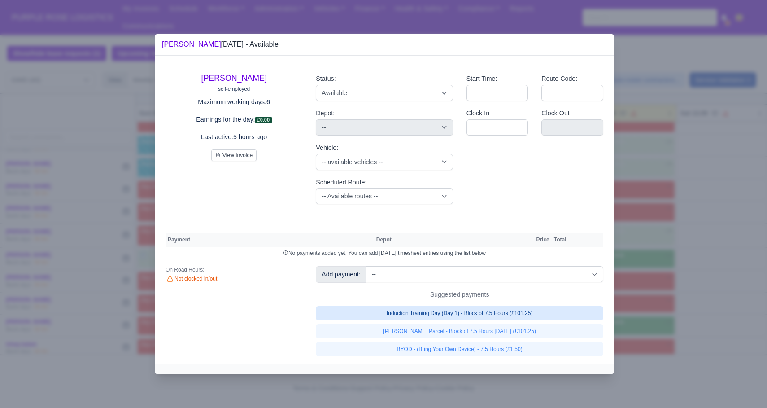
click at [523, 314] on link "Induction Training Day (Day 1) - Block of 7.5 Hours (£101.25)" at bounding box center [460, 313] width 288 height 14
select select "5"
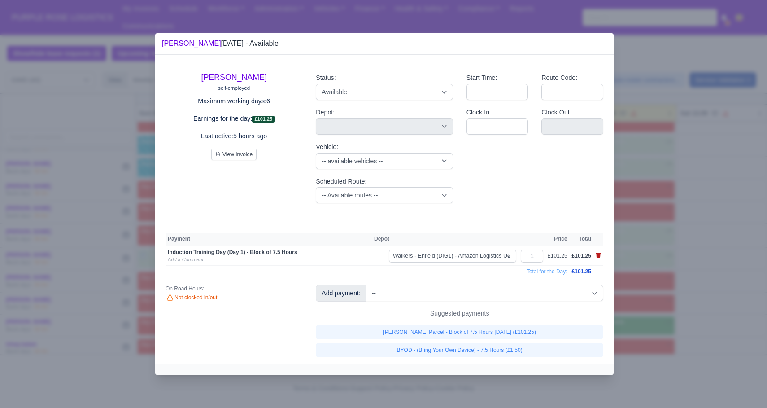
click at [599, 254] on icon at bounding box center [598, 255] width 5 height 5
select select
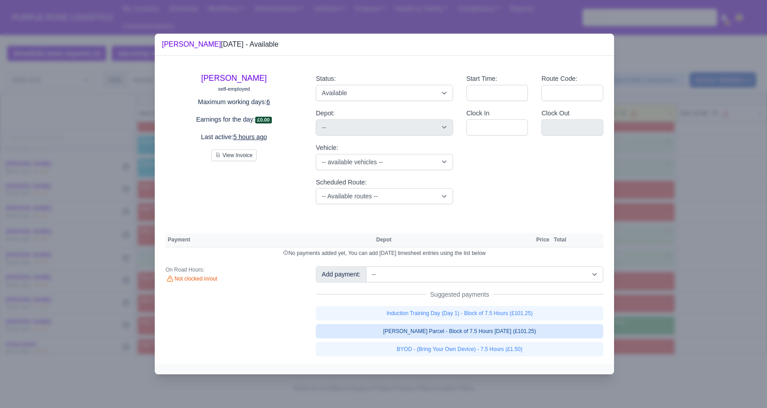
click at [529, 333] on link "[PERSON_NAME] Parcel - Block of 7.5 Hours [DATE] (£101.25)" at bounding box center [460, 331] width 288 height 14
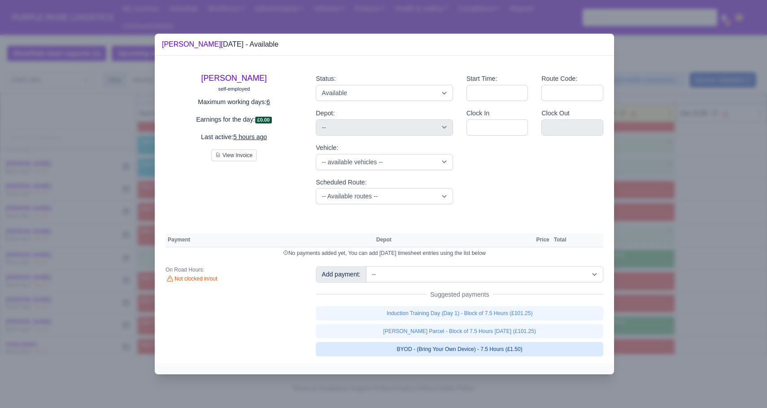
select select "5"
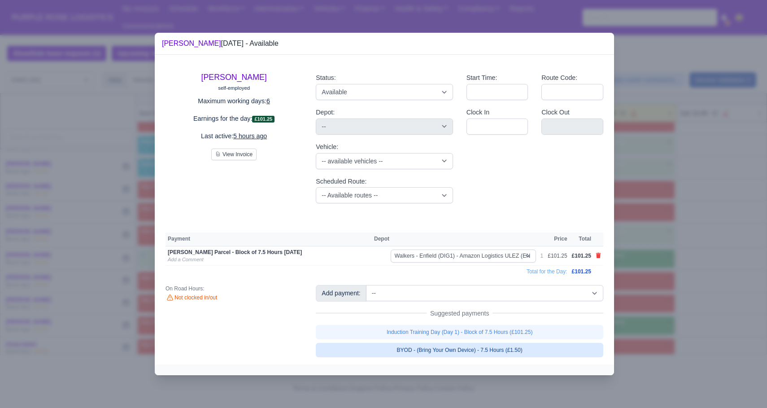
click at [527, 347] on link "BYOD - (Bring Your Own Device) - 7.5 Hours (£1.50)" at bounding box center [460, 350] width 288 height 14
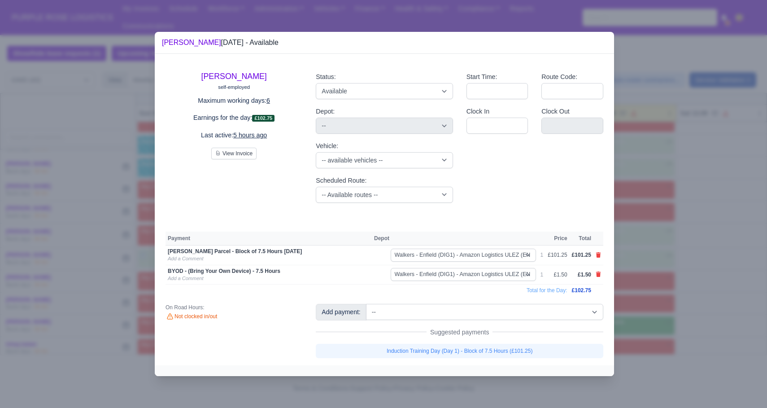
click at [666, 307] on div at bounding box center [383, 204] width 767 height 408
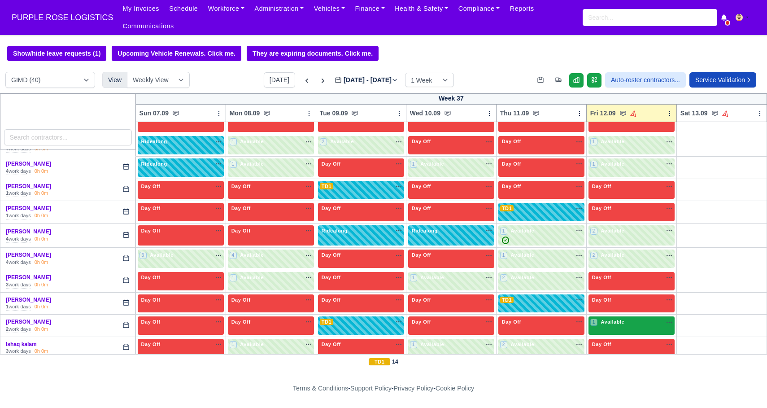
click at [630, 325] on div "1 Available na" at bounding box center [632, 322] width 83 height 8
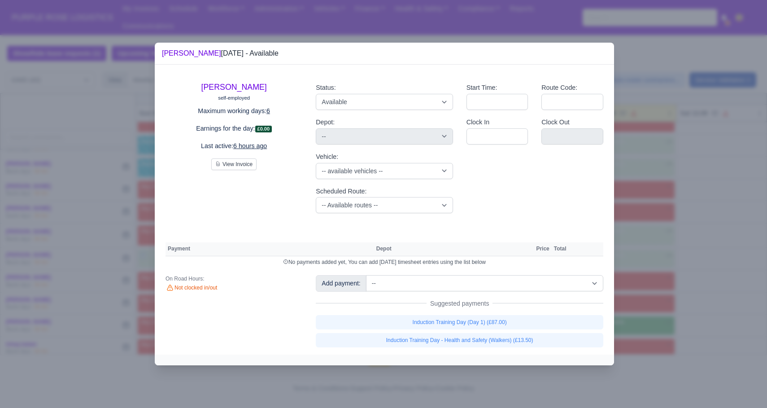
click at [696, 300] on div at bounding box center [383, 204] width 767 height 408
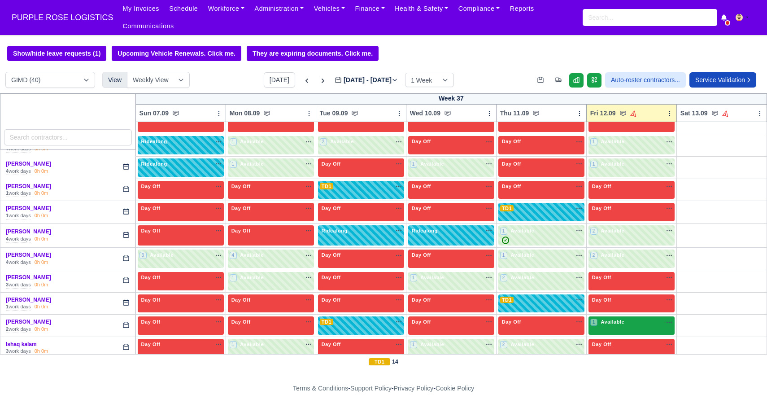
click at [628, 322] on div "1 Available na" at bounding box center [632, 322] width 83 height 8
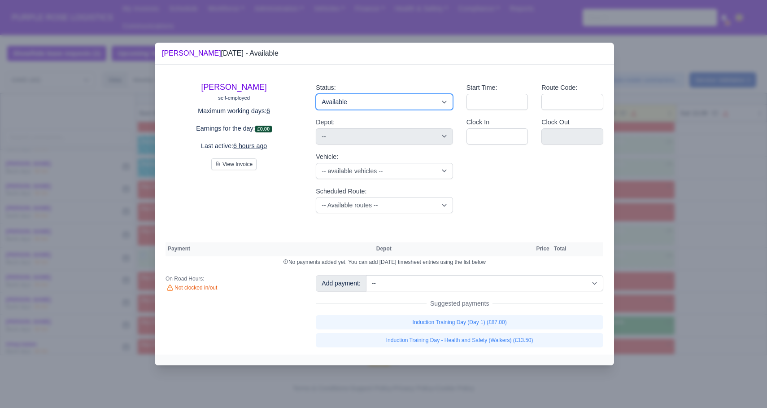
click at [400, 103] on select "Available Day Off Stand By Holiday Other Depot In Office OSM Ridealong Nursery …" at bounding box center [384, 102] width 137 height 16
click at [316, 94] on select "Available Day Off Stand By Holiday Other Depot In Office OSM Ridealong Nursery …" at bounding box center [384, 102] width 137 height 16
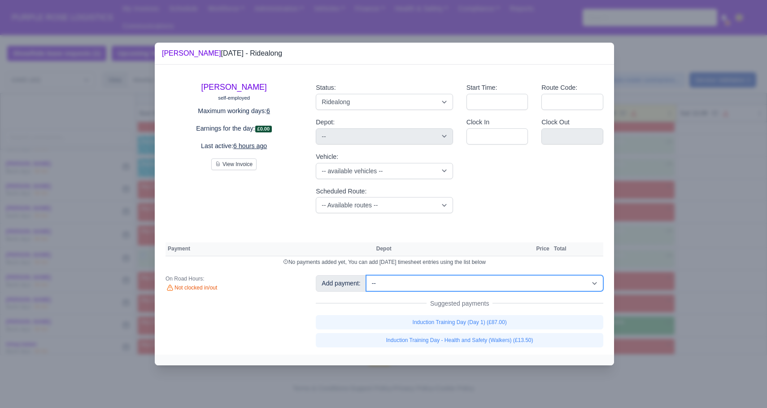
click at [466, 285] on select "-- Additional Hour Support (£14.50) Additional Hour Support (Walkers) (£13.50) …" at bounding box center [484, 283] width 237 height 16
click at [367, 275] on select "-- Additional Hour Support (£14.50) Additional Hour Support (Walkers) (£13.50) …" at bounding box center [484, 283] width 237 height 16
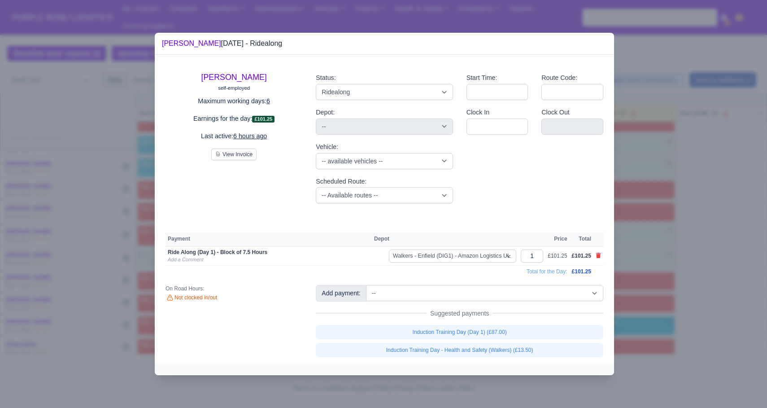
click at [659, 312] on div at bounding box center [383, 204] width 767 height 408
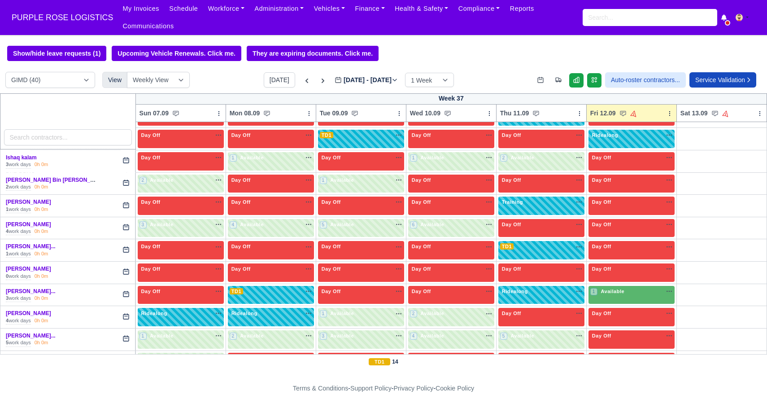
scroll to position [410, 0]
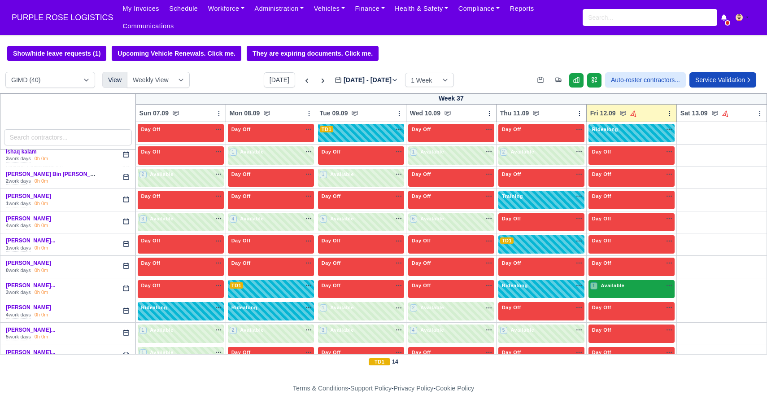
click at [635, 287] on div "1 Available na" at bounding box center [632, 286] width 83 height 8
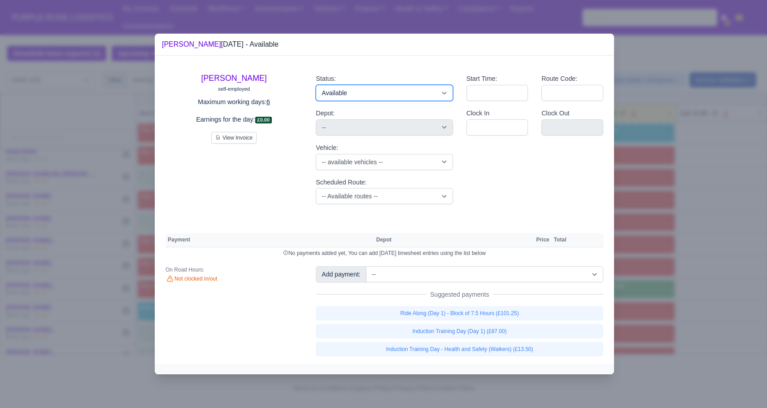
click at [393, 95] on select "Available Day Off Stand By Holiday Other Depot In Office OSM Ridealong Nursery …" at bounding box center [384, 93] width 137 height 16
click at [316, 85] on select "Available Day Off Stand By Holiday Other Depot In Office OSM Ridealong Nursery …" at bounding box center [384, 93] width 137 height 16
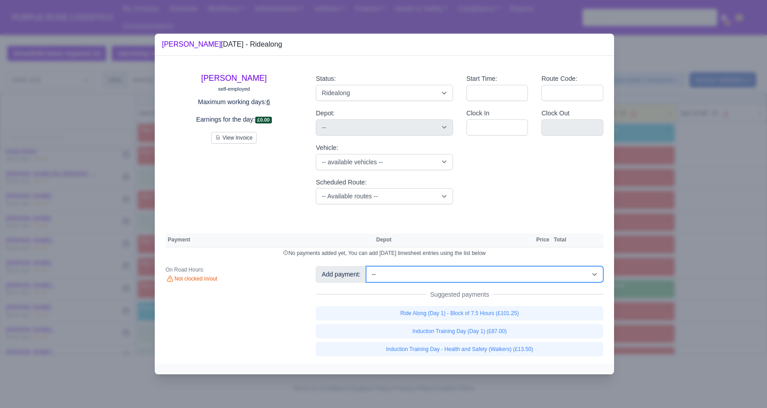
click at [449, 267] on select "-- Additional Hour Support (£14.50) Additional Hour Support (Walkers) (£13.50) …" at bounding box center [484, 274] width 237 height 16
click at [367, 266] on select "-- Additional Hour Support (£14.50) Additional Hour Support (Walkers) (£13.50) …" at bounding box center [484, 274] width 237 height 16
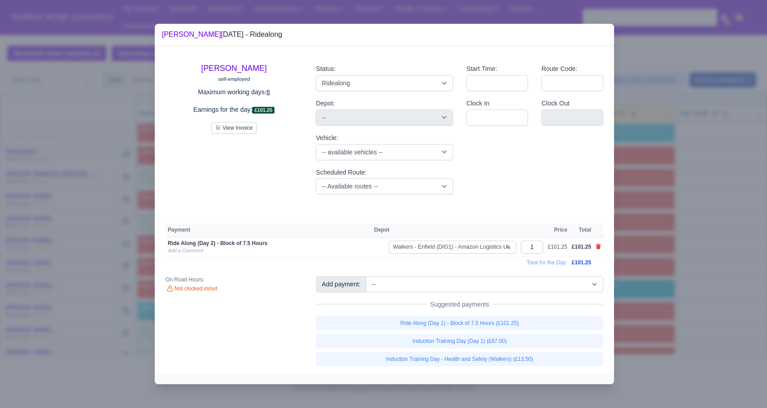
click at [678, 290] on div at bounding box center [383, 204] width 767 height 408
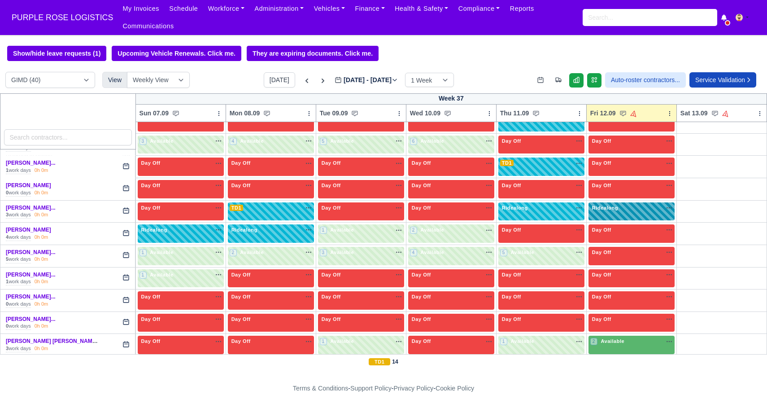
scroll to position [534, 0]
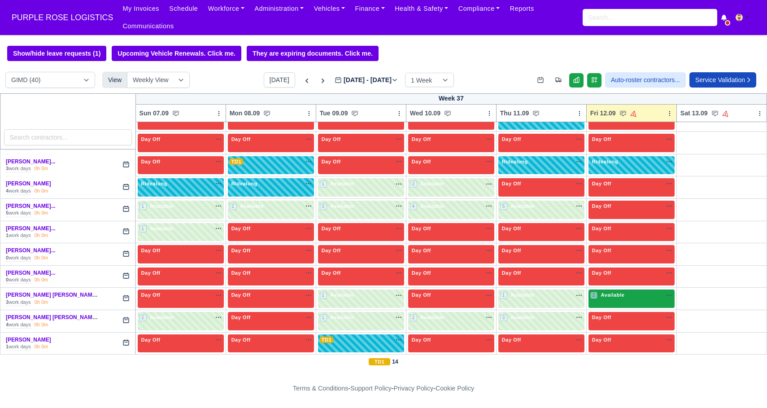
click at [620, 299] on div "2 Available na" at bounding box center [632, 295] width 83 height 9
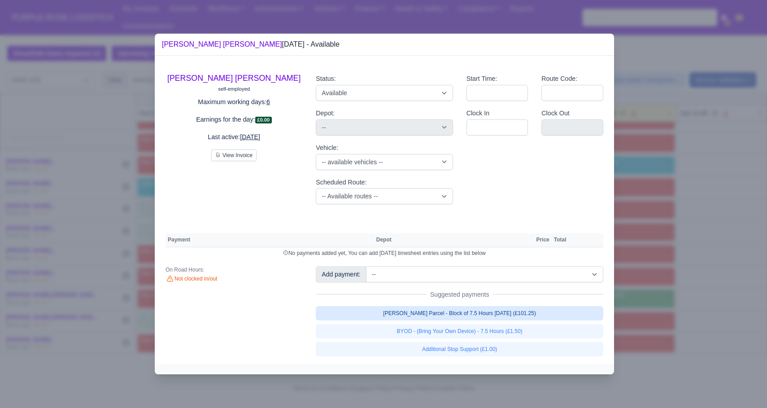
click at [533, 319] on link "[PERSON_NAME] Parcel - Block of 7.5 Hours [DATE] (£101.25)" at bounding box center [460, 313] width 288 height 14
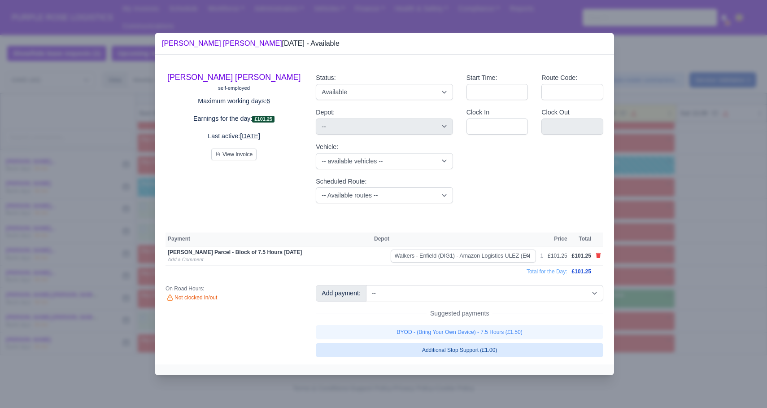
click at [533, 335] on link "BYOD - (Bring Your Own Device) - 7.5 Hours (£1.50)" at bounding box center [460, 332] width 288 height 14
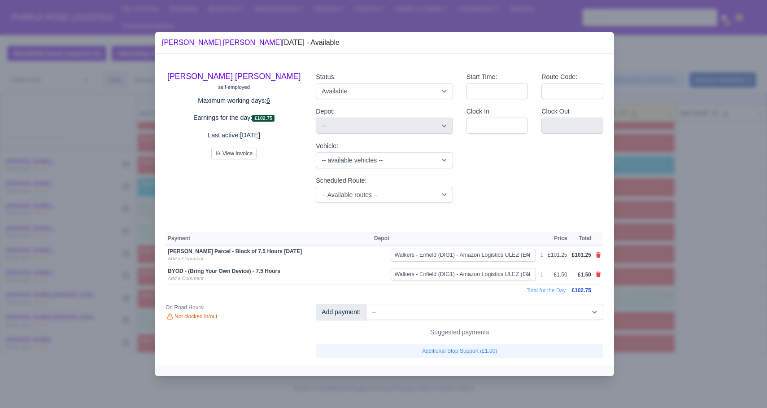
click at [670, 322] on div at bounding box center [383, 204] width 767 height 408
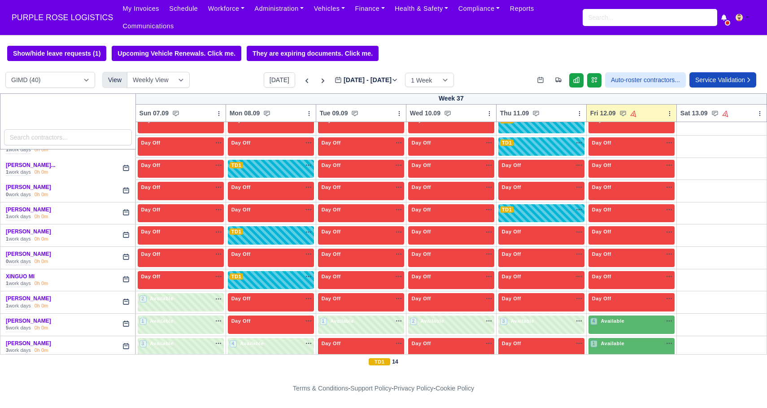
scroll to position [779, 0]
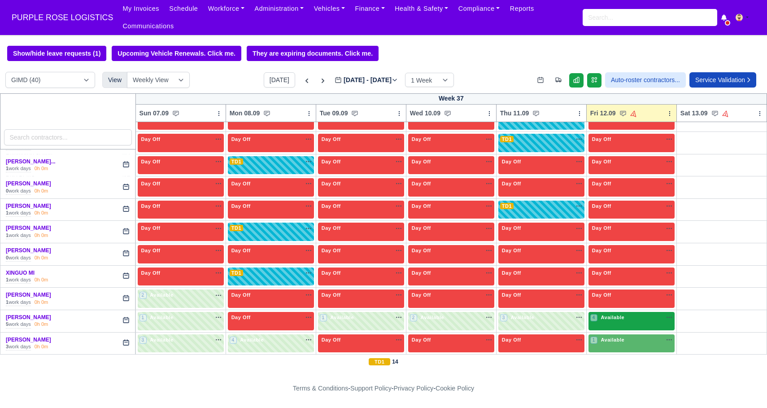
click at [611, 323] on div "4 Available" at bounding box center [632, 321] width 86 height 18
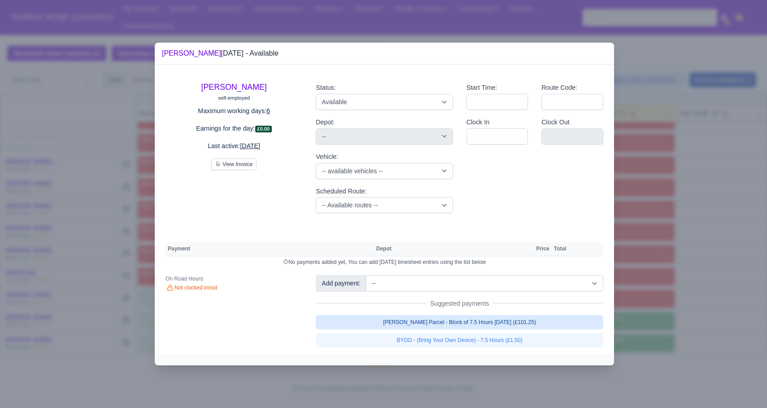
click at [514, 325] on link "[PERSON_NAME] Parcel - Block of 7.5 Hours [DATE] (£101.25)" at bounding box center [460, 322] width 288 height 14
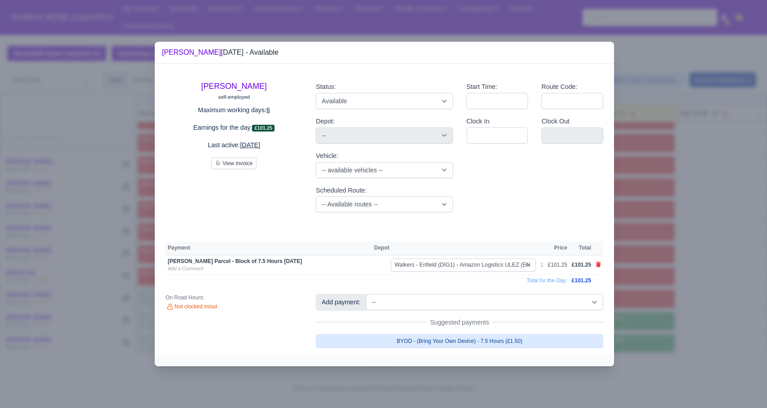
click at [514, 336] on link "BYOD - (Bring Your Own Device) - 7.5 Hours (£1.50)" at bounding box center [460, 341] width 288 height 14
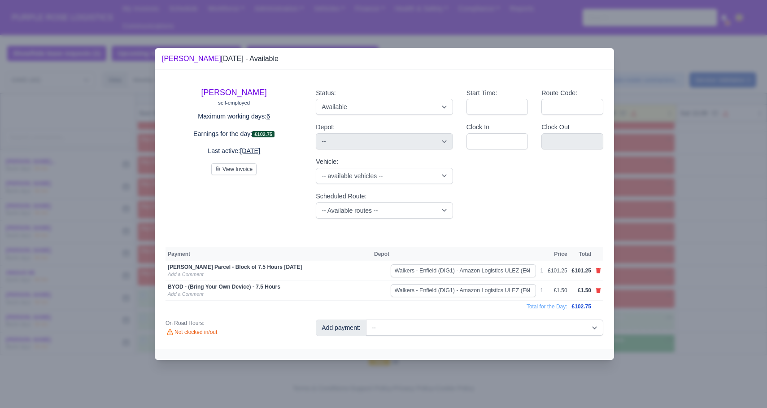
click at [631, 335] on div at bounding box center [383, 204] width 767 height 408
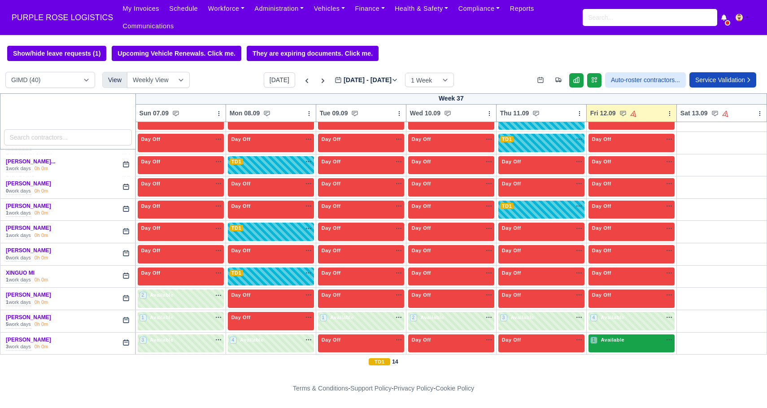
click at [626, 339] on span "Available" at bounding box center [612, 340] width 27 height 6
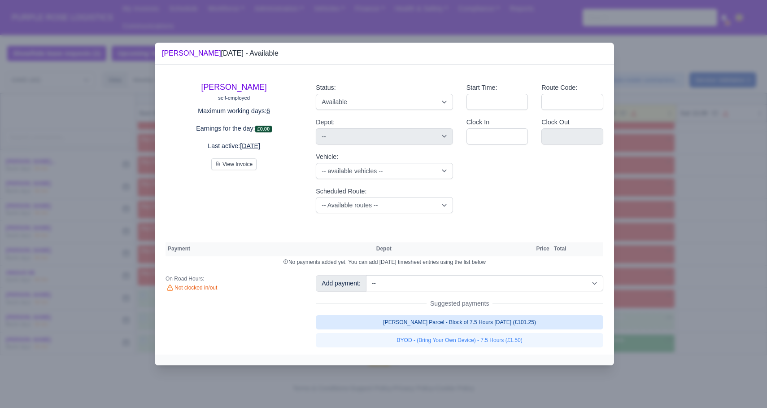
click at [480, 323] on link "[PERSON_NAME] Parcel - Block of 7.5 Hours [DATE] (£101.25)" at bounding box center [460, 322] width 288 height 14
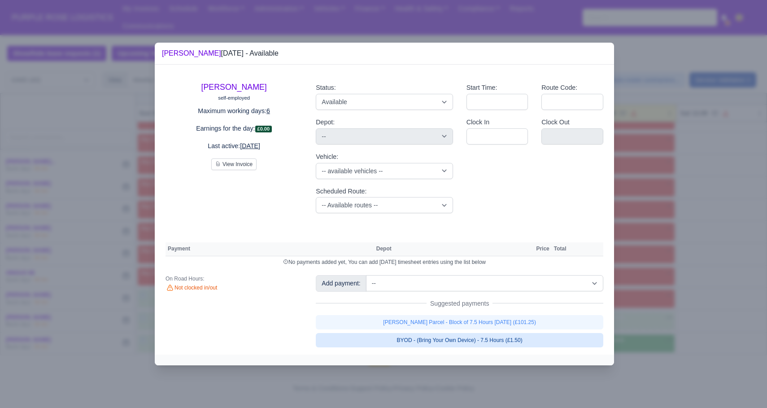
click at [483, 329] on link "[PERSON_NAME] Parcel - Block of 7.5 Hours [DATE] (£101.25)" at bounding box center [460, 322] width 288 height 14
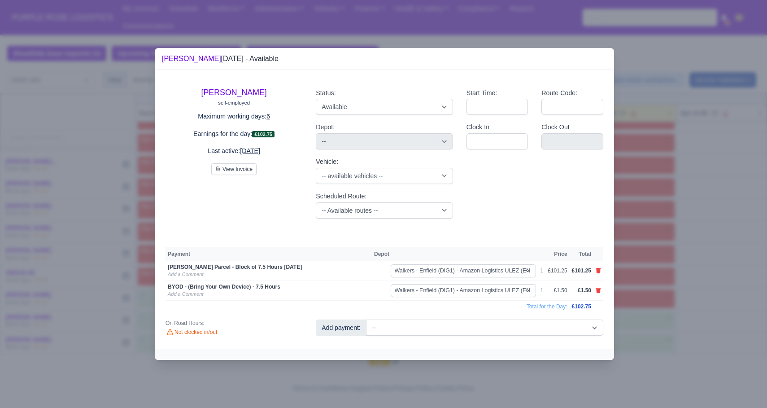
click at [617, 333] on div at bounding box center [383, 204] width 767 height 408
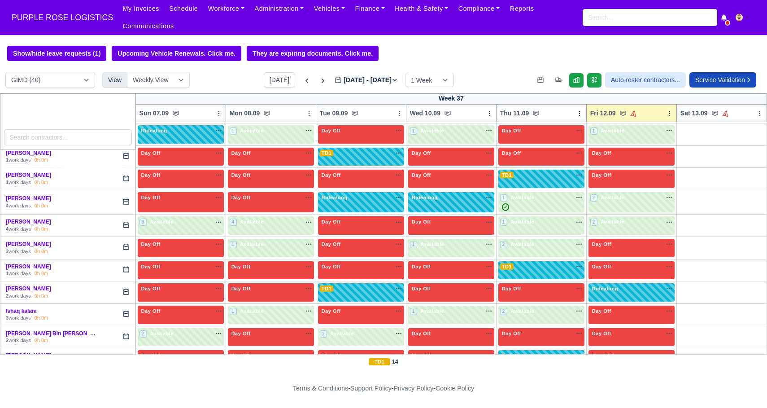
scroll to position [0, 0]
